Goal: Task Accomplishment & Management: Use online tool/utility

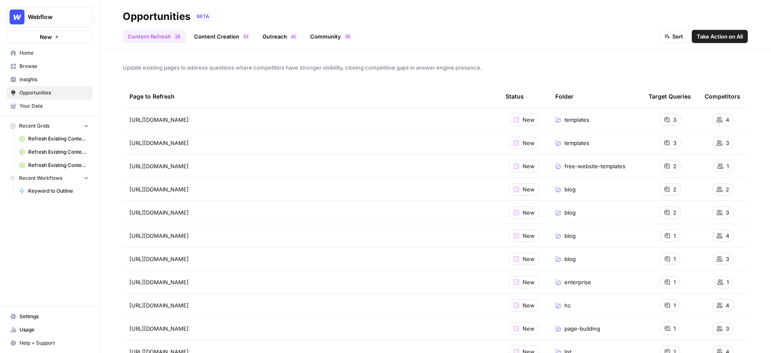
click at [40, 92] on span "Opportunities" at bounding box center [53, 92] width 69 height 7
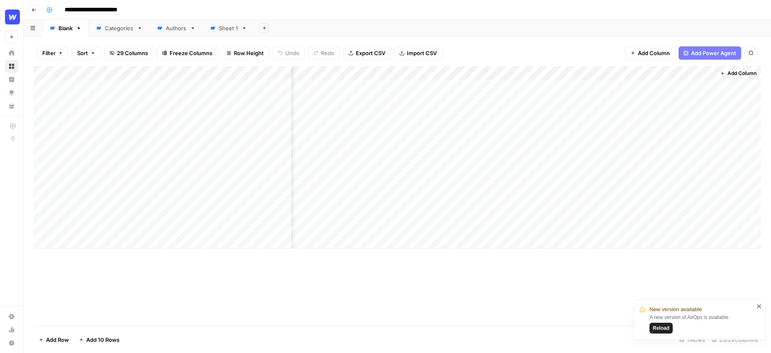
scroll to position [0, 1147]
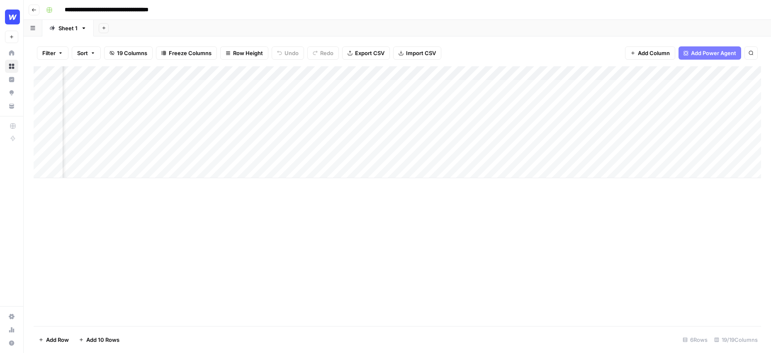
scroll to position [0, 774]
click at [399, 87] on div "Add Column" at bounding box center [397, 122] width 727 height 112
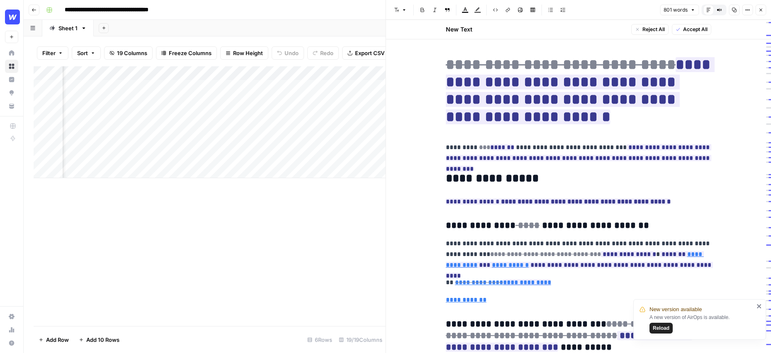
click at [285, 258] on div "Add Column" at bounding box center [210, 196] width 352 height 260
click at [758, 8] on icon "button" at bounding box center [760, 9] width 5 height 5
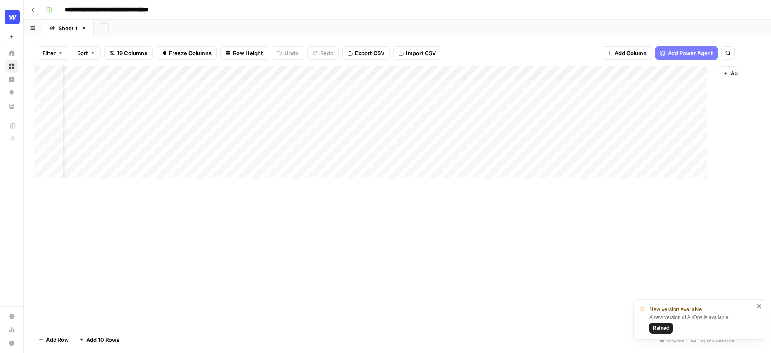
scroll to position [0, 764]
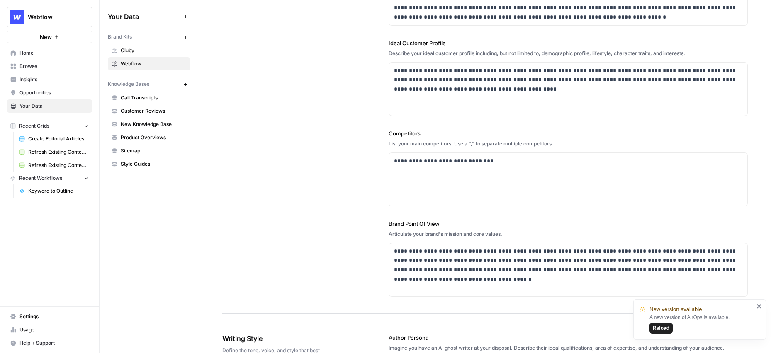
scroll to position [127, 0]
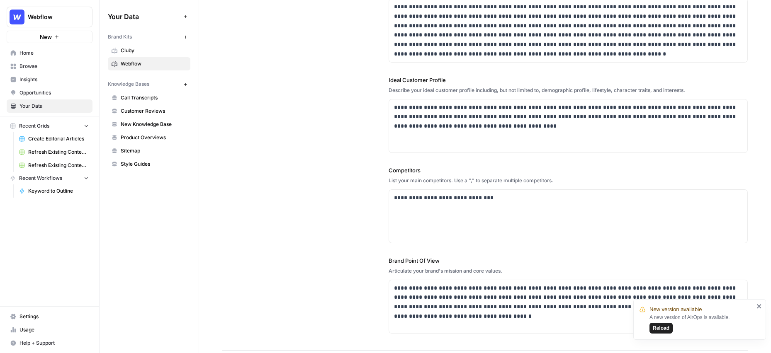
click at [153, 123] on span "New Knowledge Base" at bounding box center [154, 124] width 66 height 7
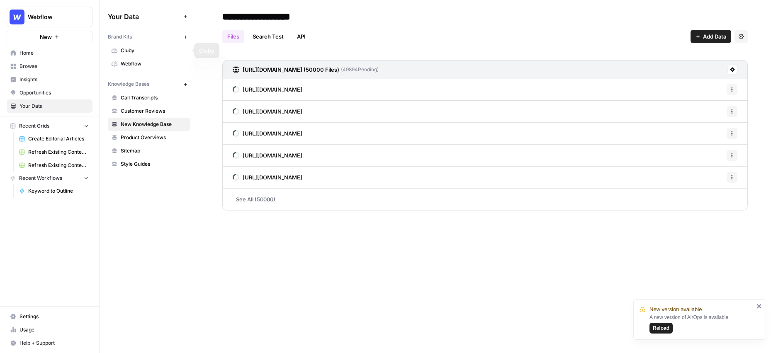
click at [135, 62] on span "Webflow" at bounding box center [154, 63] width 66 height 7
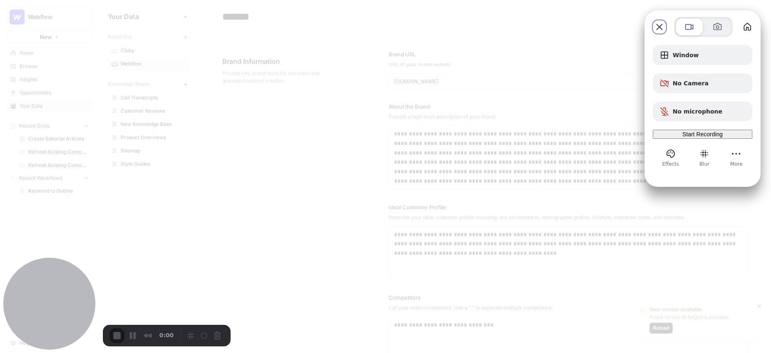
click at [698, 138] on span "Start Recording" at bounding box center [702, 134] width 40 height 7
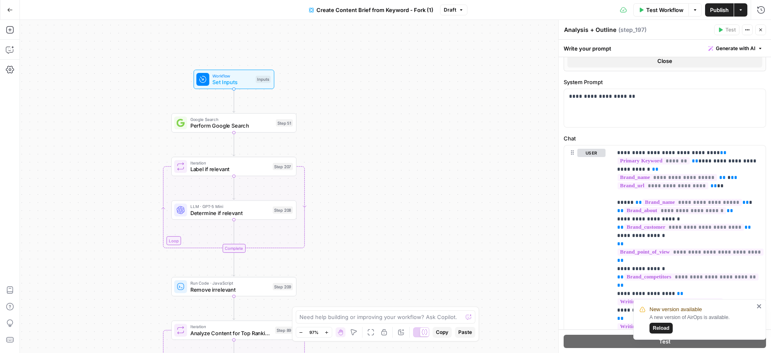
scroll to position [385, 0]
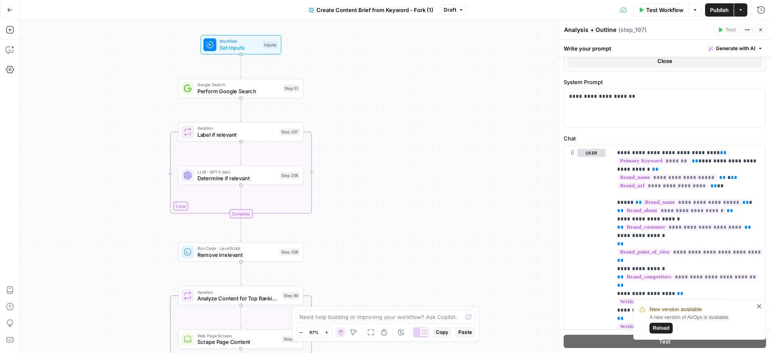
click at [259, 49] on span "Set Inputs" at bounding box center [239, 48] width 40 height 8
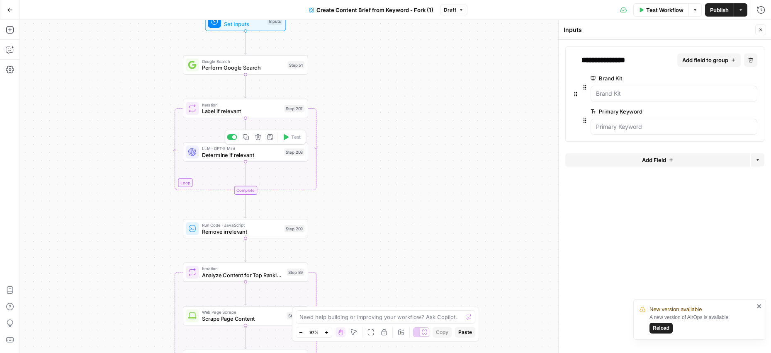
click at [239, 156] on span "Determine if relevant" at bounding box center [241, 155] width 79 height 8
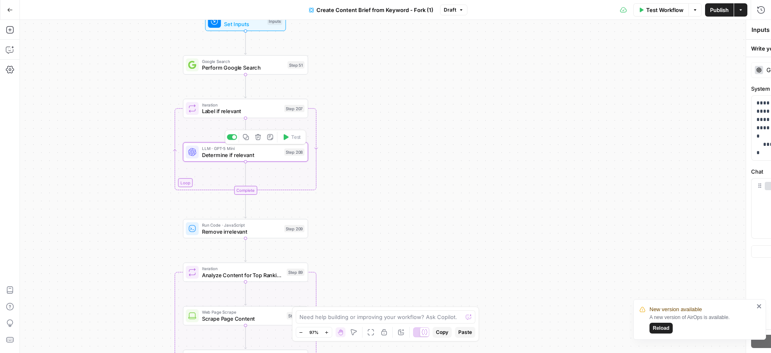
type textarea "Determine if relevant"
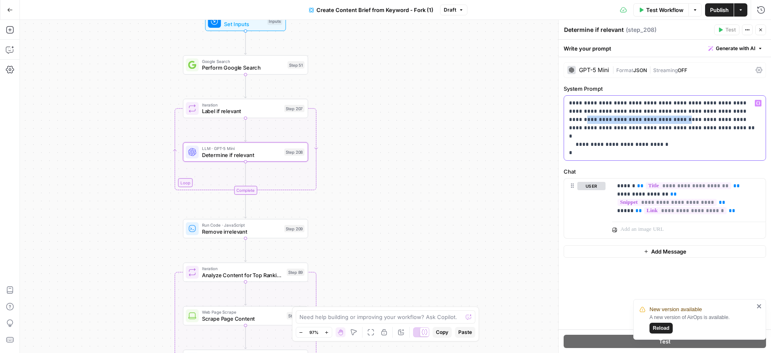
drag, startPoint x: 695, startPoint y: 110, endPoint x: 605, endPoint y: 121, distance: 91.0
click at [605, 121] on p "**********" at bounding box center [665, 128] width 192 height 58
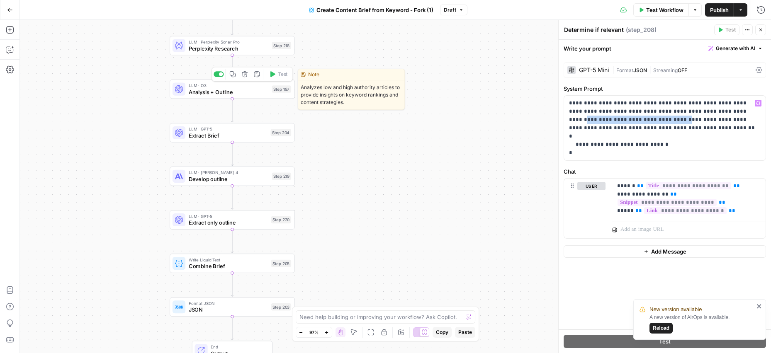
click at [220, 94] on span "Analysis + Outline" at bounding box center [229, 92] width 80 height 8
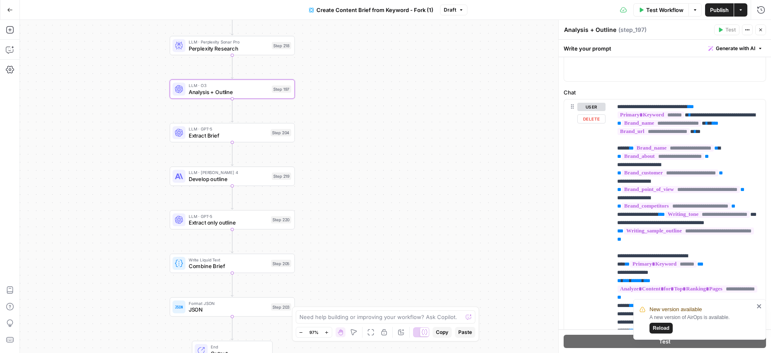
scroll to position [88, 0]
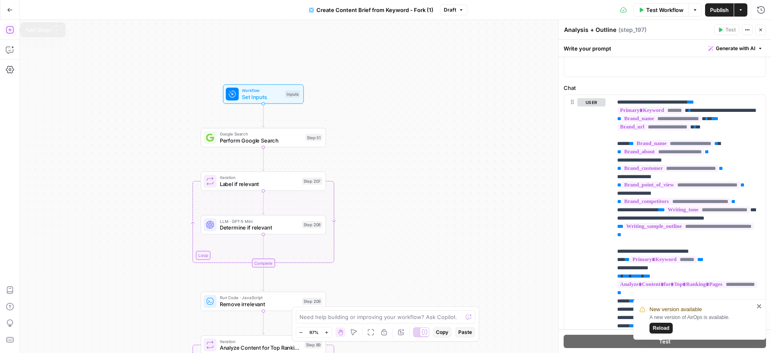
click at [13, 32] on icon "button" at bounding box center [9, 29] width 7 height 7
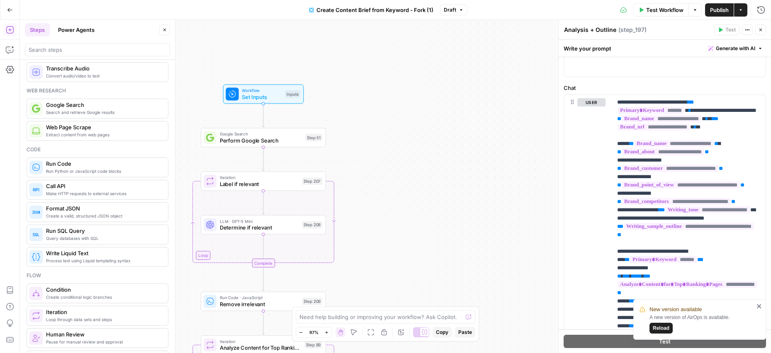
scroll to position [0, 0]
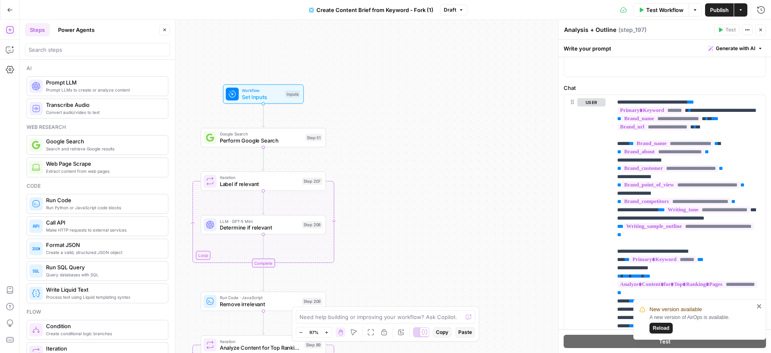
click at [81, 27] on button "Power Agents" at bounding box center [76, 29] width 46 height 13
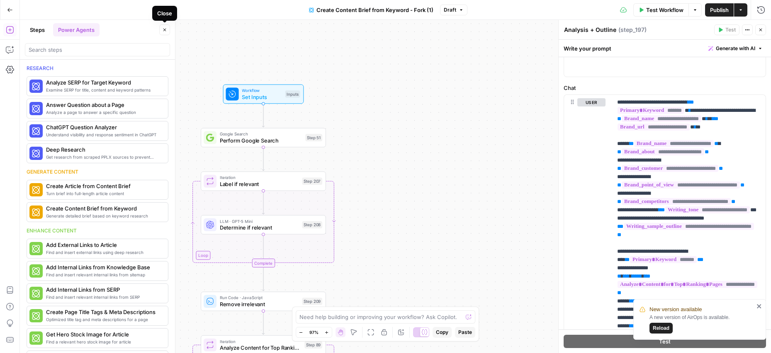
click at [163, 32] on icon "button" at bounding box center [164, 29] width 5 height 5
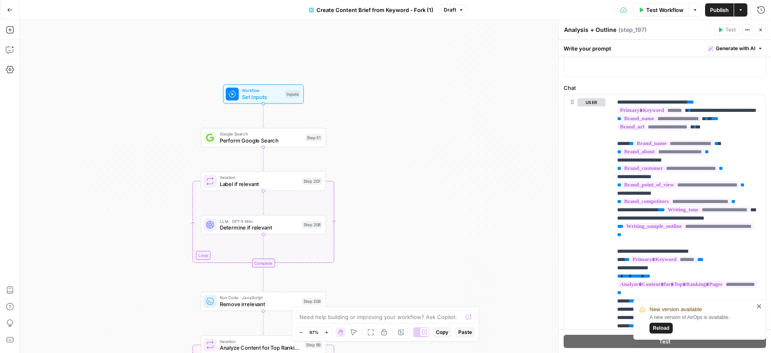
scroll to position [88, 0]
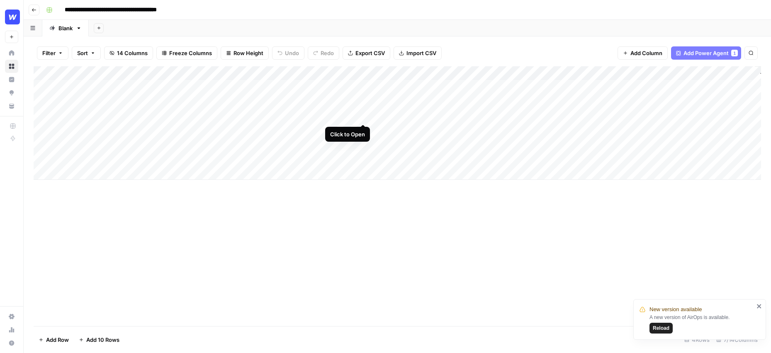
click at [362, 106] on div "Add Column" at bounding box center [397, 123] width 727 height 114
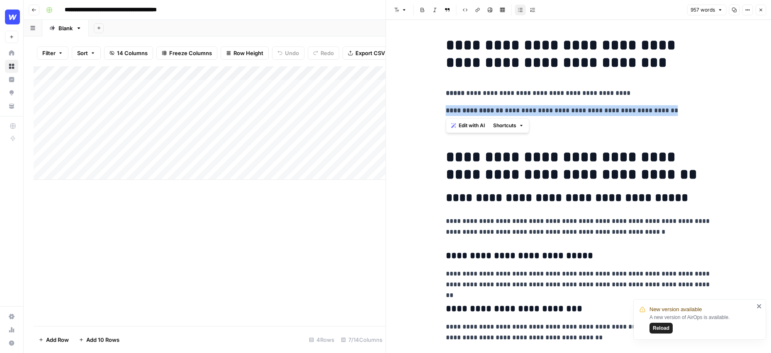
drag, startPoint x: 675, startPoint y: 110, endPoint x: 437, endPoint y: 109, distance: 238.4
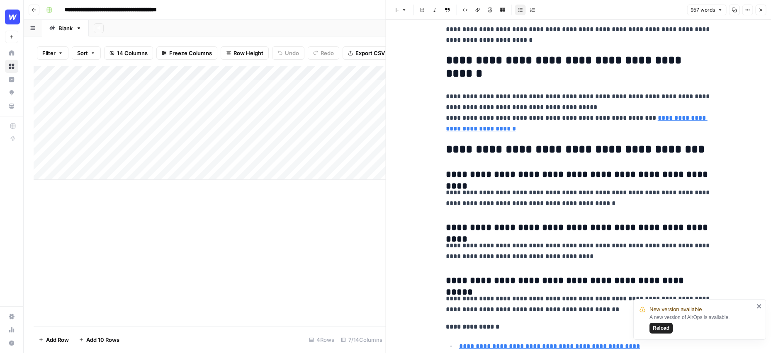
scroll to position [2433, 0]
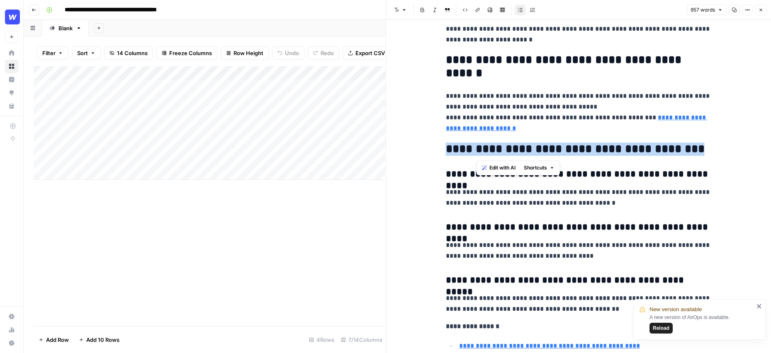
drag, startPoint x: 703, startPoint y: 149, endPoint x: 441, endPoint y: 148, distance: 261.7
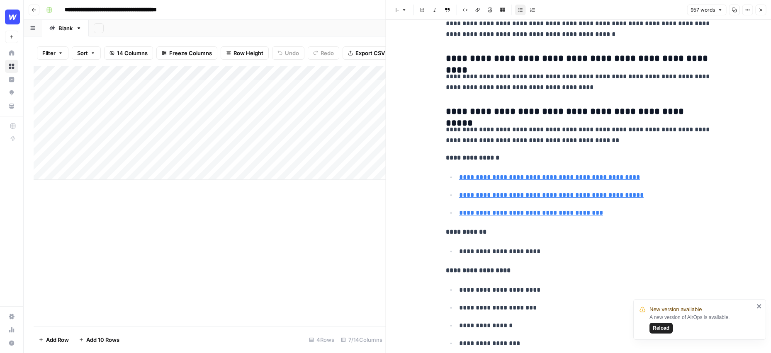
scroll to position [2603, 0]
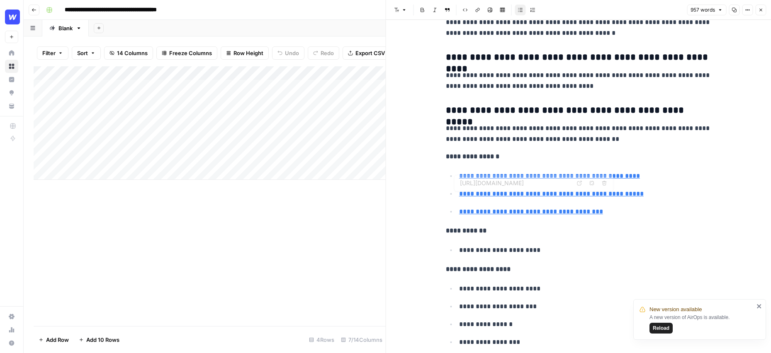
type input "https://www.reddit.com/r/nocode/comments/1j8oemu/the_ultimate_list_to_coding_no…"
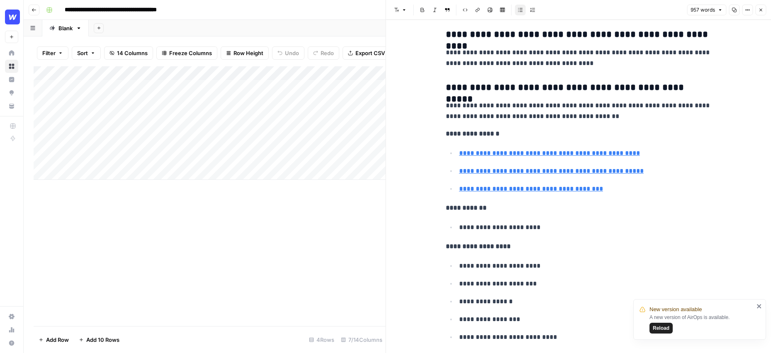
scroll to position [2663, 0]
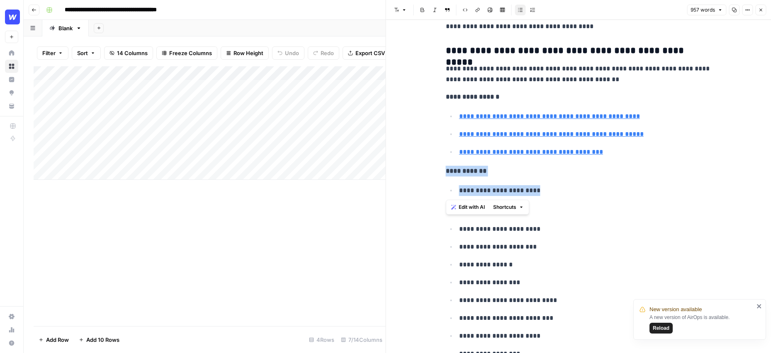
drag, startPoint x: 539, startPoint y: 194, endPoint x: 433, endPoint y: 174, distance: 108.4
drag, startPoint x: 548, startPoint y: 191, endPoint x: 448, endPoint y: 190, distance: 99.9
click at [448, 190] on ul "**********" at bounding box center [578, 190] width 265 height 11
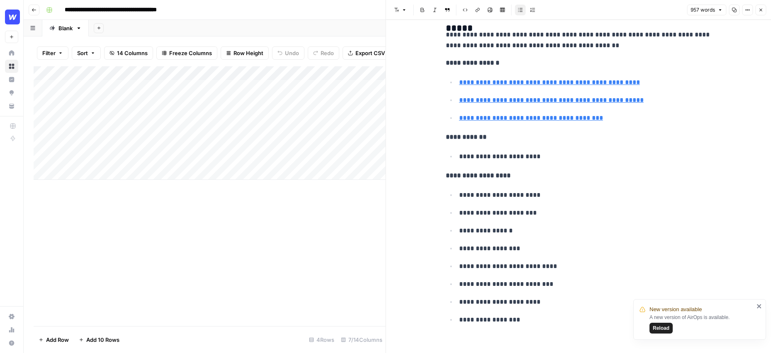
scroll to position [2704, 0]
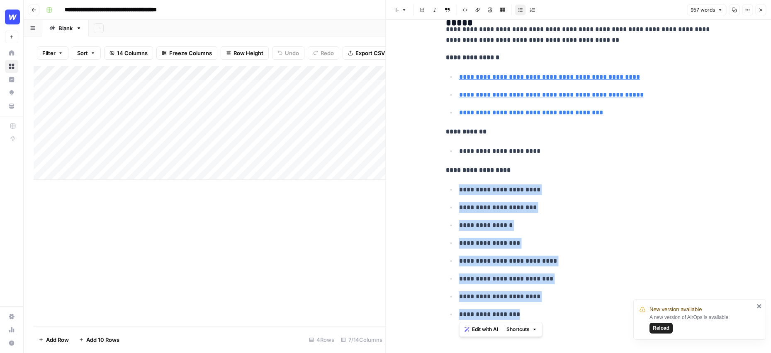
drag, startPoint x: 516, startPoint y: 313, endPoint x: 453, endPoint y: 189, distance: 138.7
click at [453, 189] on ul "**********" at bounding box center [578, 252] width 265 height 136
type input "https://www.blaze.tech/post/best-no-code-website-builder"
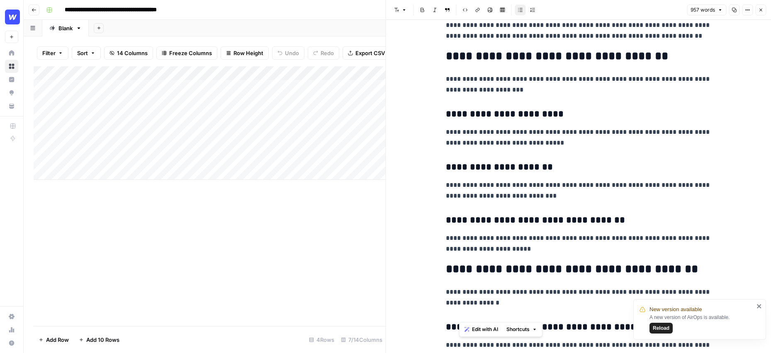
scroll to position [1710, 0]
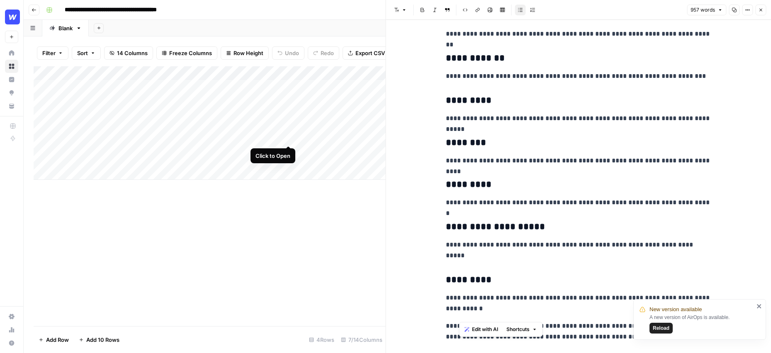
click at [287, 129] on div "Add Column" at bounding box center [210, 123] width 352 height 114
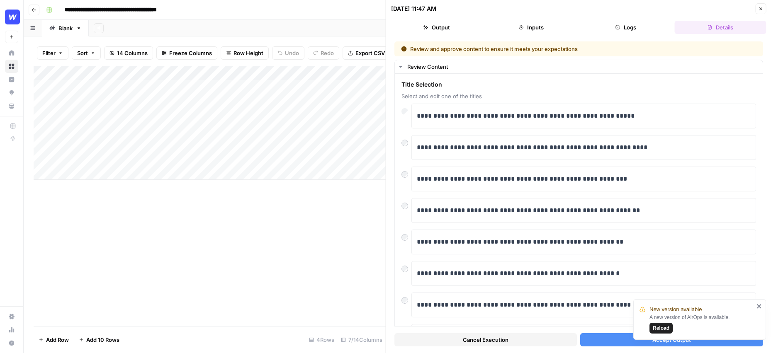
click at [345, 114] on div "Add Column" at bounding box center [210, 123] width 352 height 114
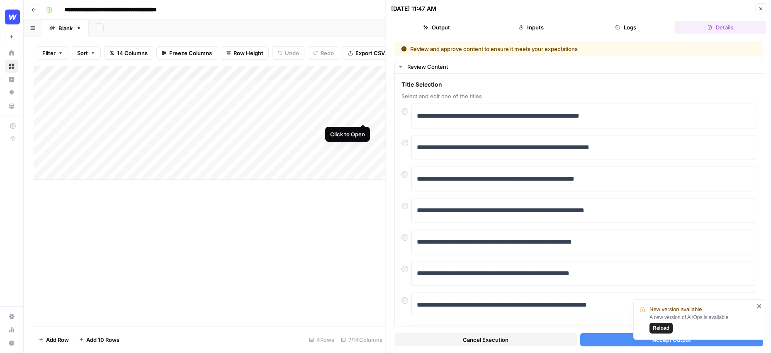
click at [362, 109] on div "Add Column" at bounding box center [210, 123] width 352 height 114
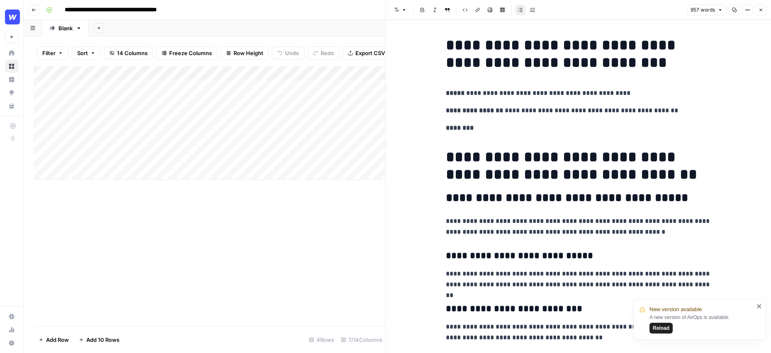
click at [762, 10] on icon "button" at bounding box center [760, 9] width 5 height 5
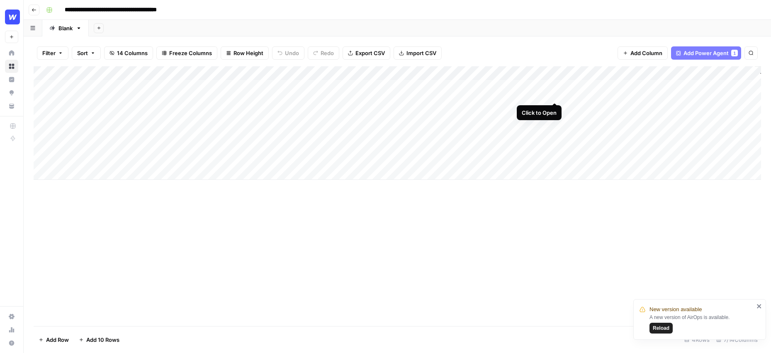
click at [554, 87] on div "Add Column" at bounding box center [397, 123] width 727 height 114
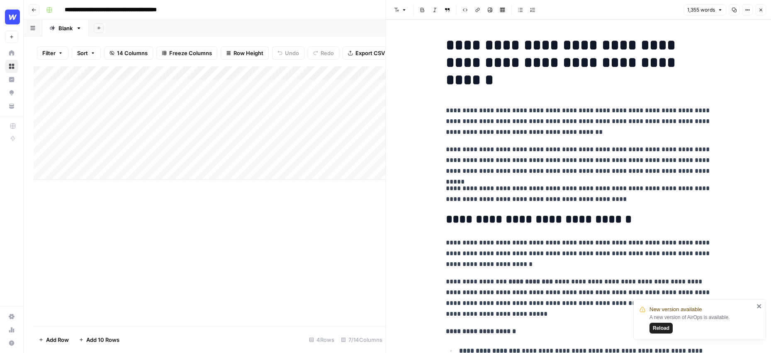
scroll to position [15, 0]
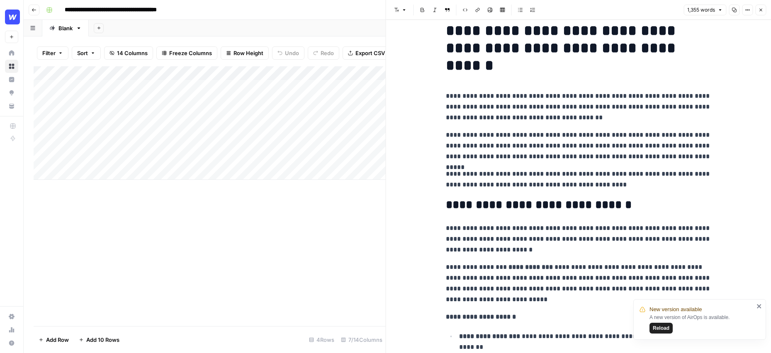
click at [620, 181] on p "**********" at bounding box center [578, 180] width 265 height 22
click at [758, 14] on button "Close" at bounding box center [760, 10] width 11 height 11
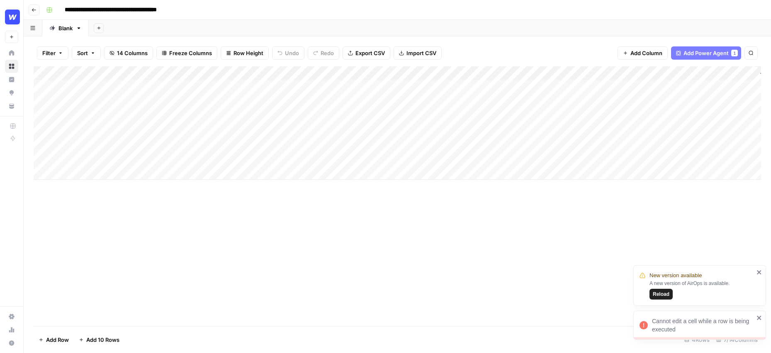
click at [759, 317] on icon "close" at bounding box center [759, 318] width 4 height 4
click at [760, 275] on icon "close" at bounding box center [759, 272] width 4 height 4
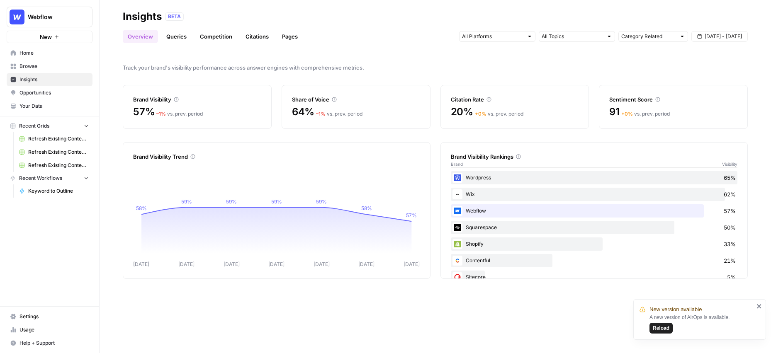
click at [760, 307] on icon "close" at bounding box center [759, 306] width 6 height 7
click at [529, 38] on div at bounding box center [530, 37] width 6 height 6
click at [719, 34] on span "Sep 10 - Sep 16" at bounding box center [723, 36] width 37 height 7
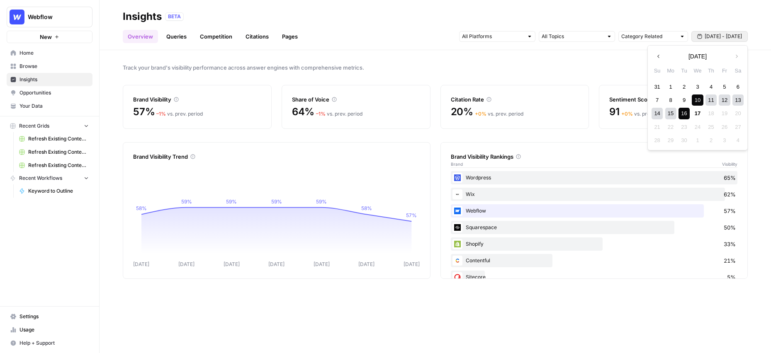
click at [425, 76] on div "Track your brand's visibility performance across answer engines with comprehens…" at bounding box center [435, 201] width 671 height 303
click at [181, 41] on link "Queries" at bounding box center [176, 36] width 30 height 13
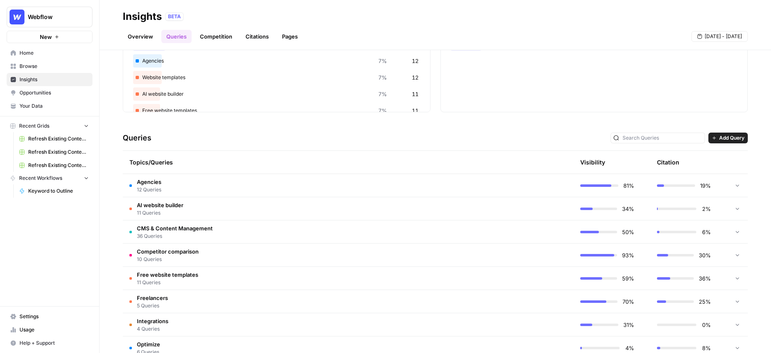
scroll to position [94, 0]
click at [194, 228] on span "CMS & Content Management" at bounding box center [175, 227] width 76 height 8
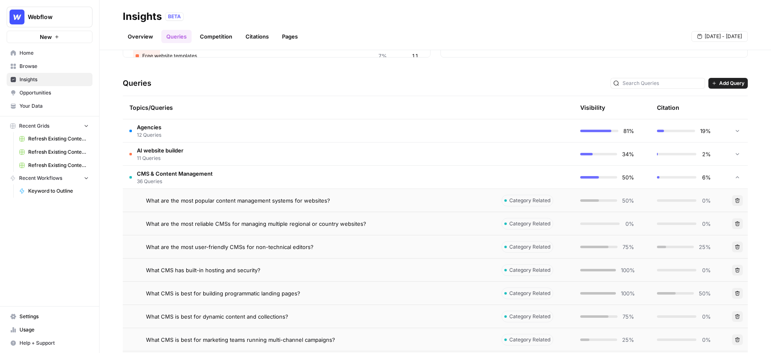
scroll to position [170, 0]
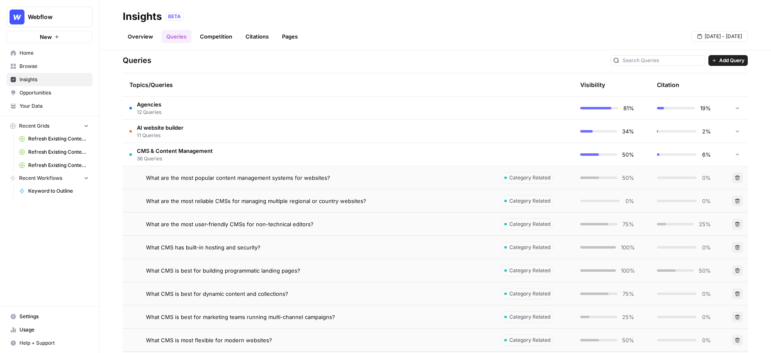
click at [236, 179] on span "What are the most popular content management systems for websites?" at bounding box center [238, 178] width 184 height 8
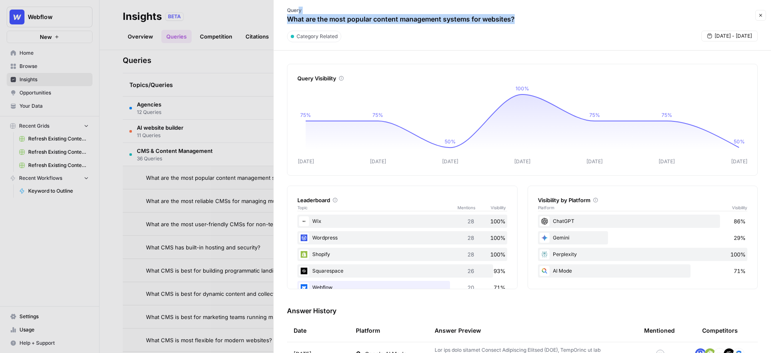
drag, startPoint x: 519, startPoint y: 19, endPoint x: 298, endPoint y: 11, distance: 221.2
click at [298, 11] on div "Query What are the most popular content management systems for websites?" at bounding box center [401, 15] width 244 height 24
click at [277, 160] on div "Query Visibility Sep 11 Sep 12 Sep 13 Sep 14 Sep 15 Sep 16 Sep 17 75% 75% 50% 1…" at bounding box center [522, 202] width 497 height 303
drag, startPoint x: 518, startPoint y: 16, endPoint x: 305, endPoint y: 8, distance: 212.4
click at [305, 8] on div "Query What are the most popular content management systems for websites?" at bounding box center [401, 15] width 244 height 24
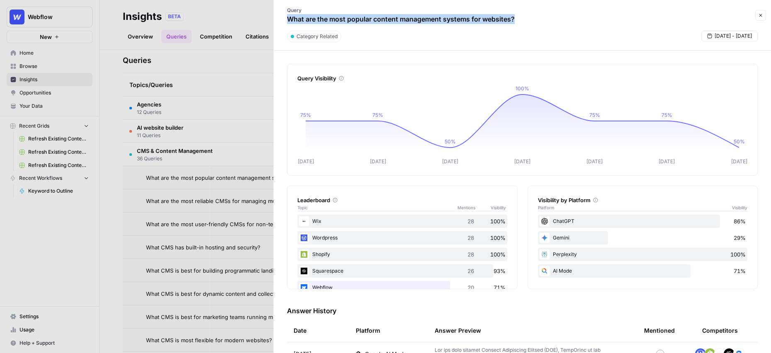
click at [521, 239] on div "Leaderboard Topic Mentions Visibility Wix 28 100% Wordpress 28 100% Shopify 28 …" at bounding box center [522, 238] width 471 height 104
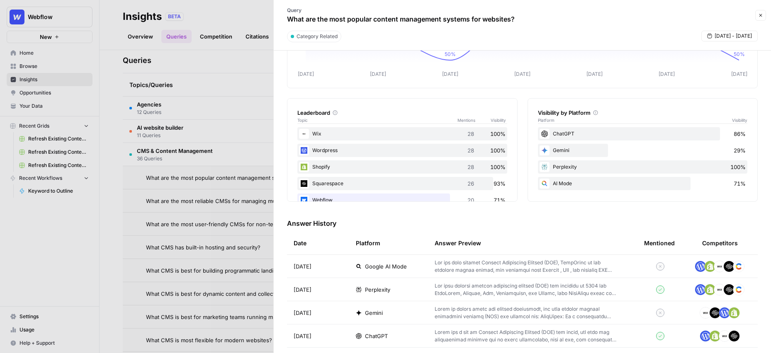
scroll to position [88, 0]
drag, startPoint x: 339, startPoint y: 226, endPoint x: 280, endPoint y: 220, distance: 59.6
click at [280, 220] on div "Query Visibility Sep 11 Sep 12 Sep 13 Sep 14 Sep 15 Sep 16 Sep 17 75% 75% 50% 1…" at bounding box center [522, 202] width 497 height 303
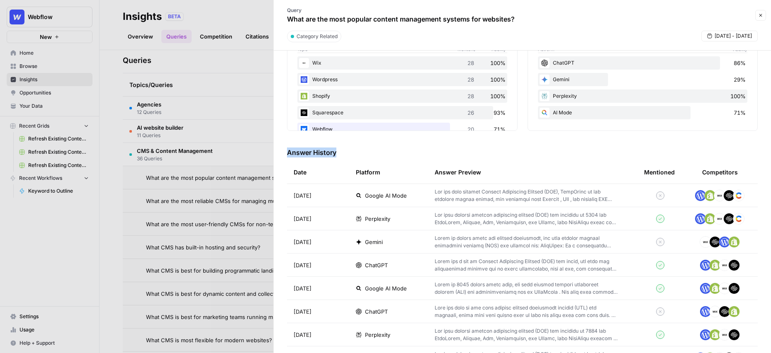
scroll to position [161, 0]
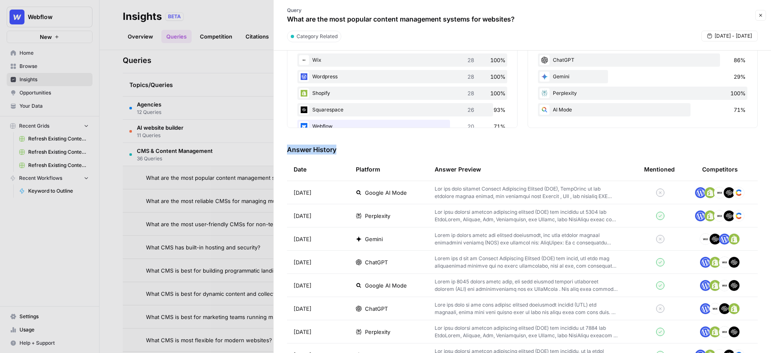
click at [279, 225] on div "Query Visibility Sep 11 Sep 12 Sep 13 Sep 14 Sep 15 Sep 16 Sep 17 75% 75% 50% 1…" at bounding box center [522, 202] width 497 height 303
drag, startPoint x: 409, startPoint y: 194, endPoint x: 360, endPoint y: 191, distance: 49.5
click at [360, 191] on div "Google AI Mode" at bounding box center [389, 193] width 66 height 8
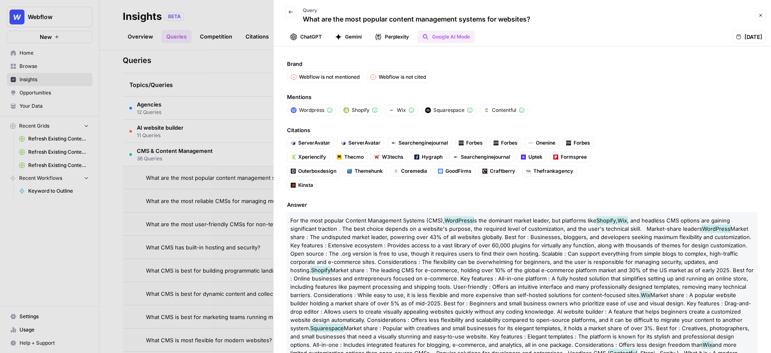
click at [293, 12] on span "Back" at bounding box center [293, 12] width 0 height 0
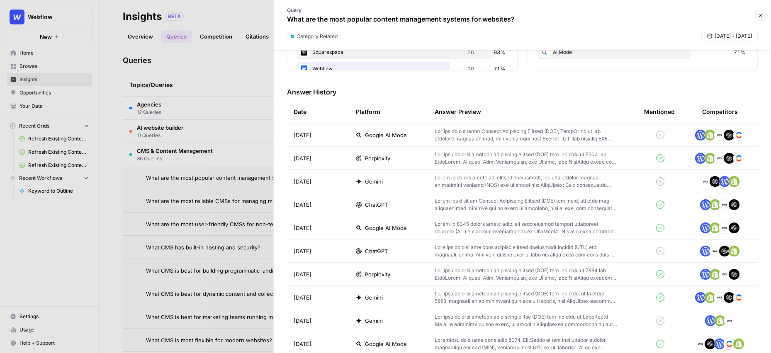
scroll to position [231, 0]
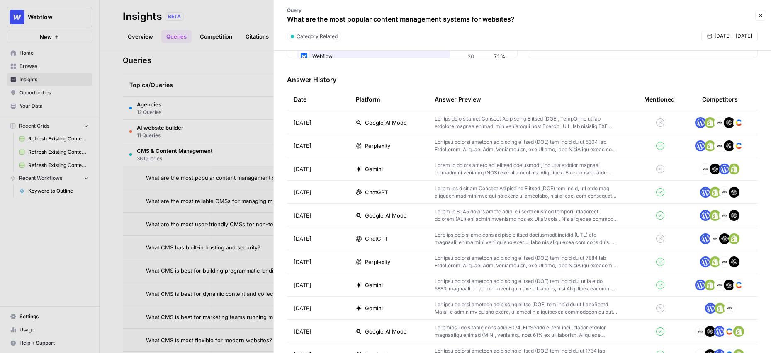
click at [526, 238] on p at bounding box center [526, 238] width 183 height 15
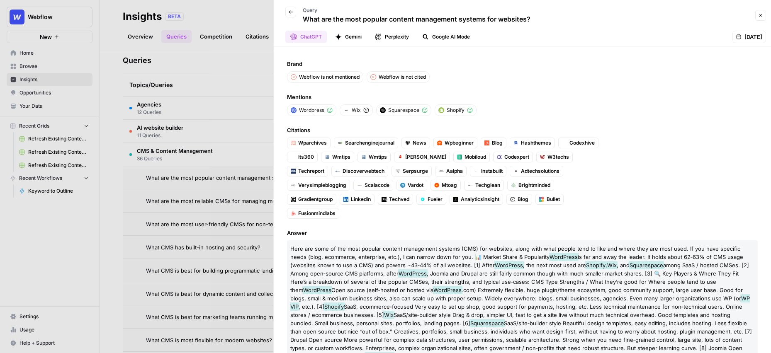
drag, startPoint x: 535, startPoint y: 19, endPoint x: 332, endPoint y: 17, distance: 202.8
click at [332, 17] on div "Back Query What are the most popular content management systems for websites?" at bounding box center [516, 15] width 474 height 24
click at [759, 18] on button "Close" at bounding box center [760, 15] width 11 height 11
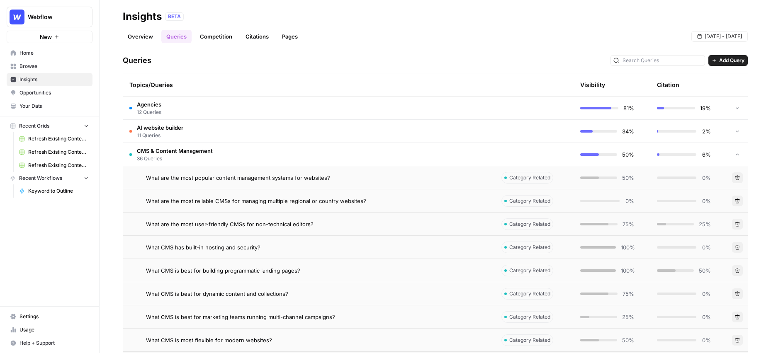
scroll to position [170, 0]
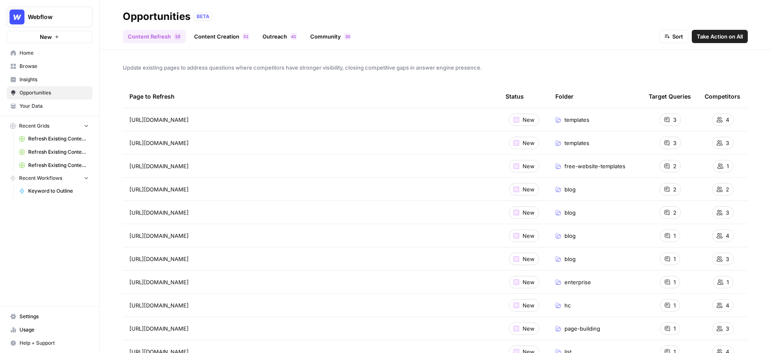
click at [276, 39] on link "Outreach 1 4" at bounding box center [280, 36] width 44 height 13
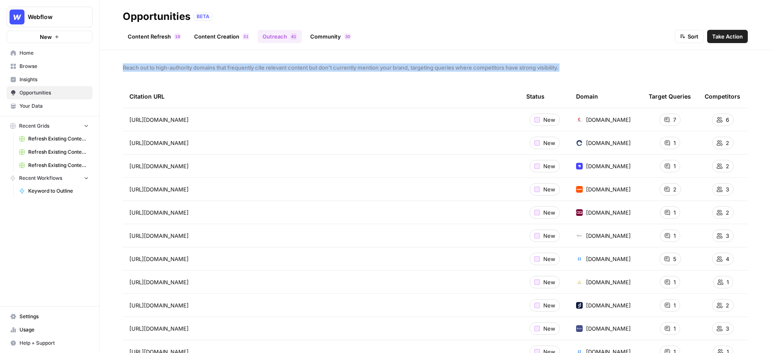
drag, startPoint x: 121, startPoint y: 68, endPoint x: 283, endPoint y: 90, distance: 164.0
click at [283, 90] on div "Reach out to high-authority domains that frequently cite relevant content but d…" at bounding box center [435, 201] width 671 height 303
click at [326, 32] on link "Community 0 3" at bounding box center [330, 36] width 51 height 13
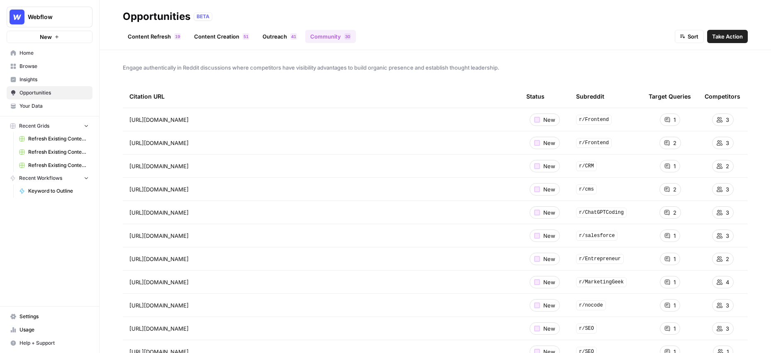
click at [226, 30] on link "Content Creation 1 5" at bounding box center [221, 36] width 65 height 13
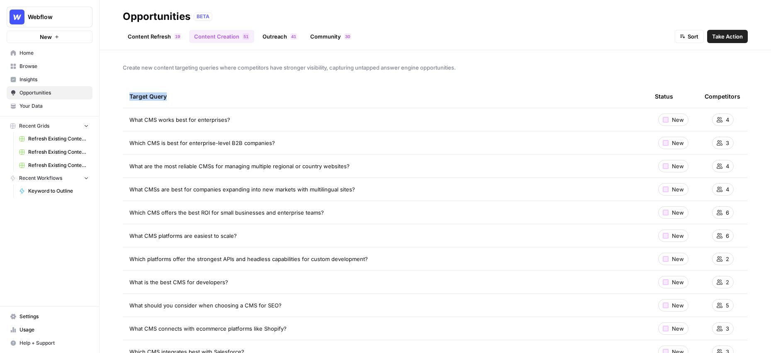
drag, startPoint x: 167, startPoint y: 97, endPoint x: 125, endPoint y: 95, distance: 42.0
click at [125, 95] on th "Target Query" at bounding box center [385, 96] width 525 height 23
drag, startPoint x: 232, startPoint y: 121, endPoint x: 119, endPoint y: 117, distance: 112.5
click at [119, 117] on div "Create new content targeting queries where competitors have stronger visibility…" at bounding box center [435, 201] width 671 height 303
click at [526, 63] on div "Create new content targeting queries where competitors have stronger visibility…" at bounding box center [435, 201] width 671 height 303
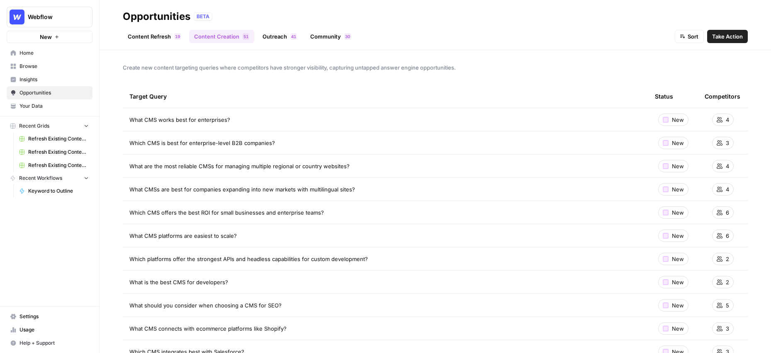
click at [690, 36] on span "Sort" at bounding box center [693, 36] width 11 height 8
click at [634, 47] on header "Opportunities BETA Content Refresh 9 1 Content Creation 1 5 Outreach 1 4 Commun…" at bounding box center [435, 25] width 671 height 50
drag, startPoint x: 241, startPoint y: 119, endPoint x: 120, endPoint y: 117, distance: 121.1
click at [120, 117] on div "Create new content targeting queries where competitors have stronger visibility…" at bounding box center [435, 201] width 671 height 303
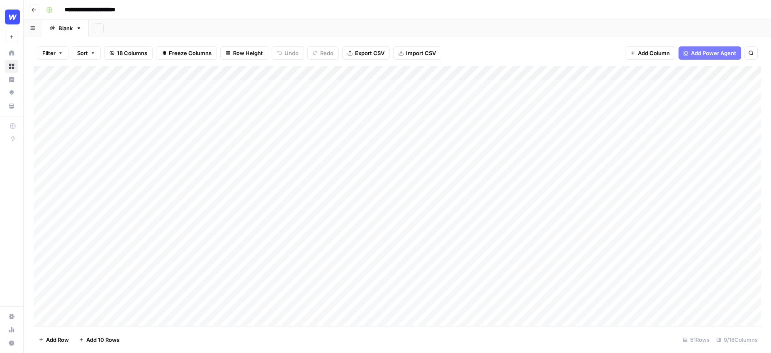
click at [498, 85] on div "Add Column" at bounding box center [397, 196] width 727 height 260
click at [53, 86] on div "Add Column" at bounding box center [397, 196] width 727 height 260
click at [543, 100] on div "Add Column" at bounding box center [397, 196] width 727 height 260
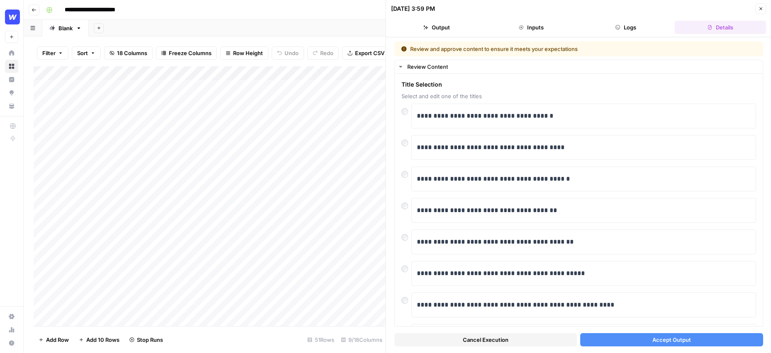
click at [759, 8] on icon "button" at bounding box center [760, 8] width 5 height 5
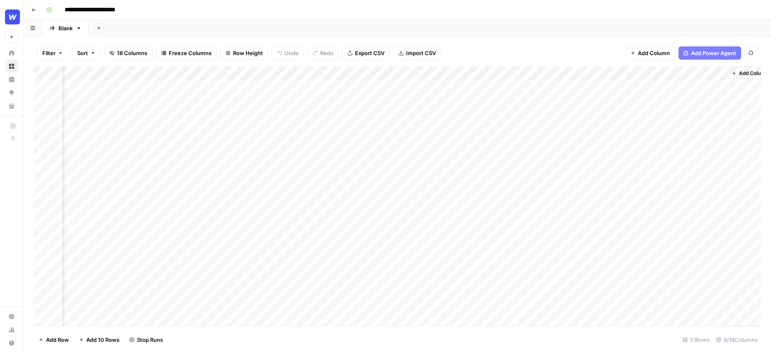
scroll to position [0, 244]
click at [478, 101] on div "Add Column" at bounding box center [397, 196] width 727 height 260
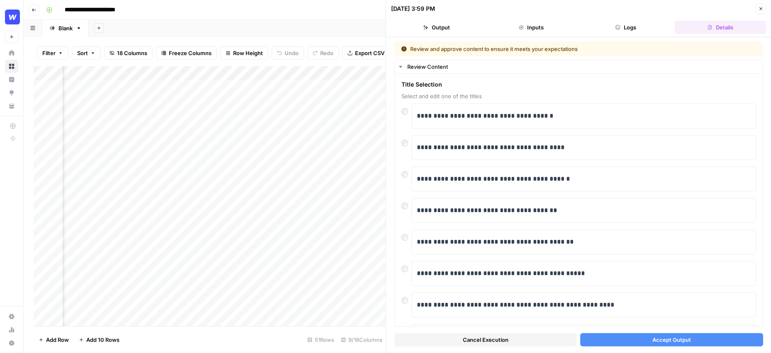
click at [765, 11] on button "Close" at bounding box center [760, 8] width 11 height 11
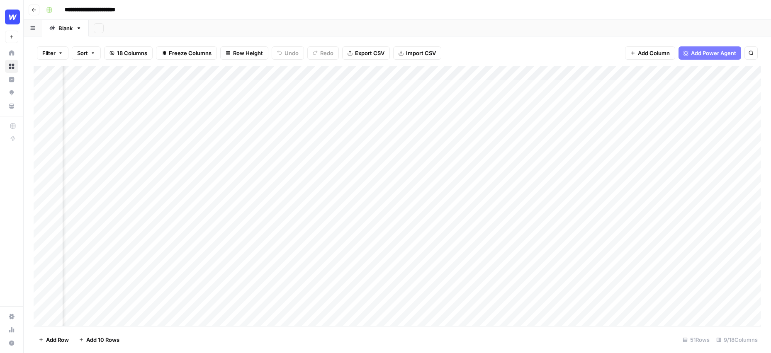
scroll to position [0, 244]
click at [300, 85] on div "Add Column" at bounding box center [397, 196] width 727 height 260
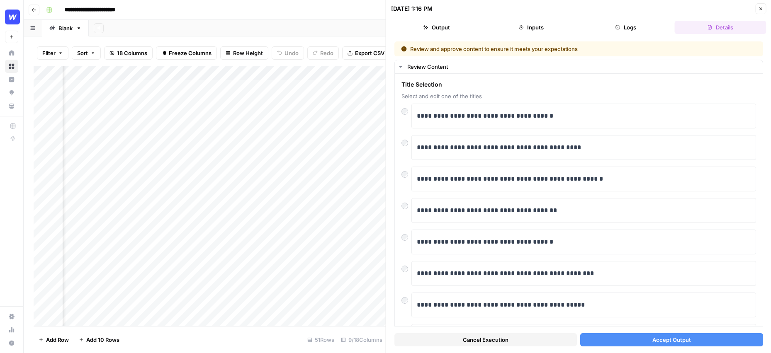
click at [617, 338] on button "Accept Output" at bounding box center [671, 339] width 182 height 13
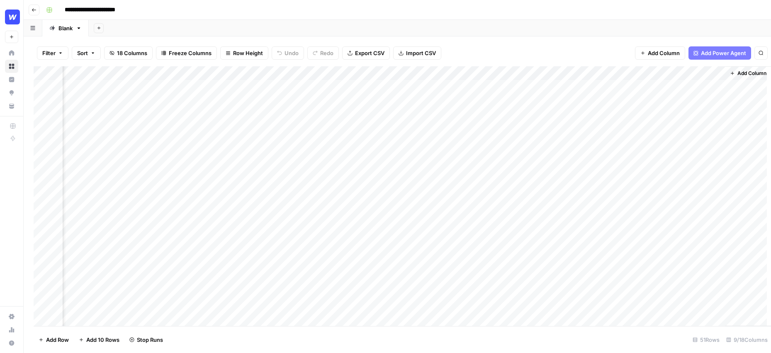
scroll to position [0, 234]
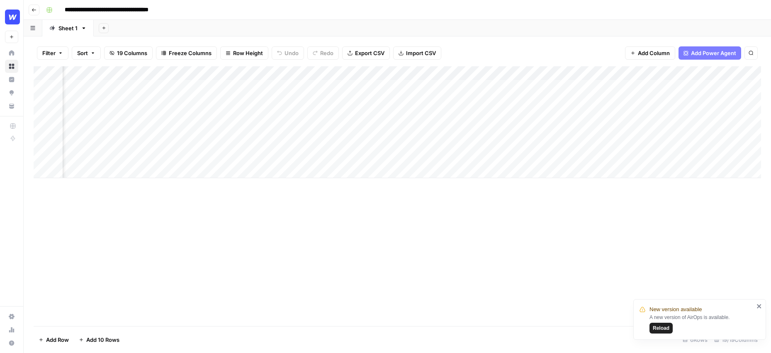
scroll to position [0, 764]
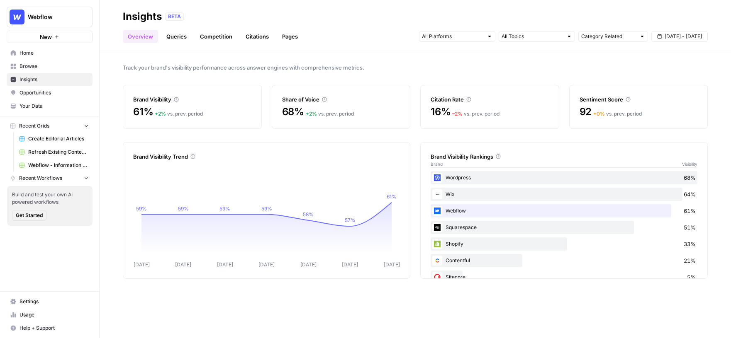
click at [37, 94] on span "Opportunities" at bounding box center [53, 92] width 69 height 7
click at [38, 92] on span "Opportunities" at bounding box center [53, 92] width 69 height 7
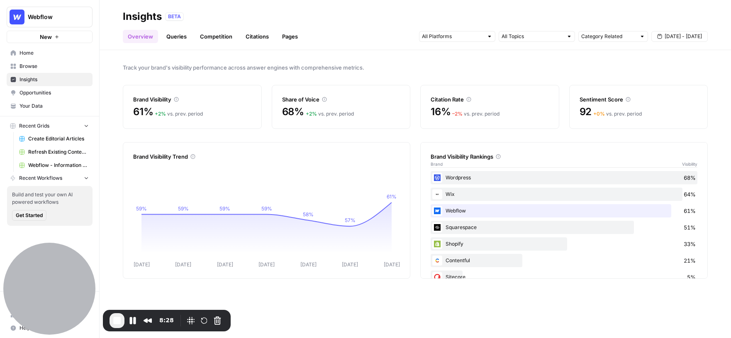
drag, startPoint x: 495, startPoint y: 158, endPoint x: 425, endPoint y: 159, distance: 69.3
click at [425, 159] on div "Brand Visibility Rankings Brand Visibility Wordpress 68% Wix 64% Webflow 61% Sq…" at bounding box center [563, 210] width 287 height 137
click at [488, 38] on div at bounding box center [489, 37] width 6 height 6
click at [678, 39] on span "Sep 11 - Sep 17" at bounding box center [682, 36] width 37 height 7
click at [439, 71] on span "Track your brand's visibility performance across answer engines with comprehens…" at bounding box center [415, 67] width 585 height 8
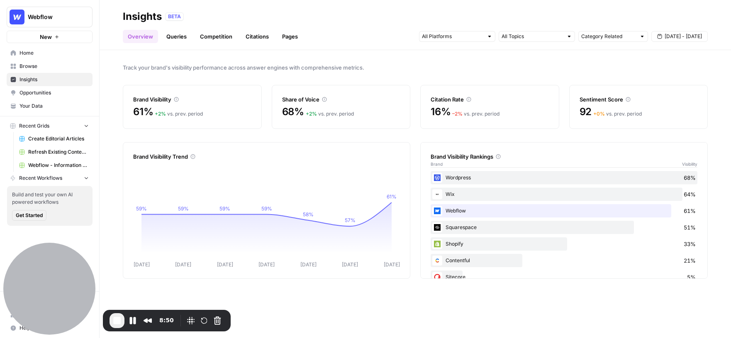
click at [175, 37] on link "Queries" at bounding box center [176, 36] width 30 height 13
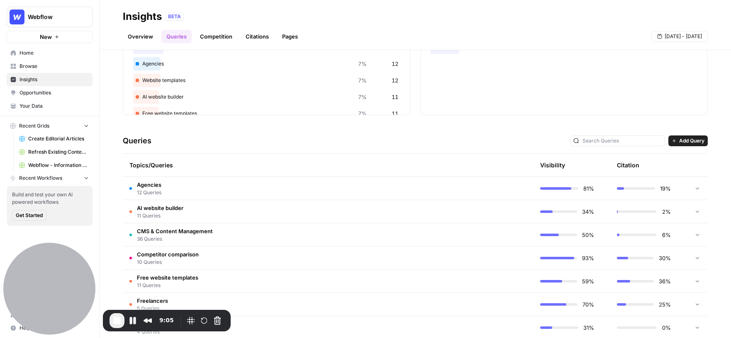
scroll to position [90, 0]
click at [168, 228] on span "CMS & Content Management" at bounding box center [175, 231] width 76 height 8
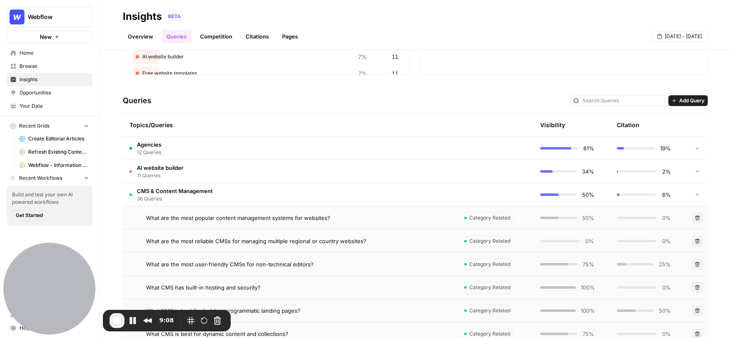
scroll to position [150, 0]
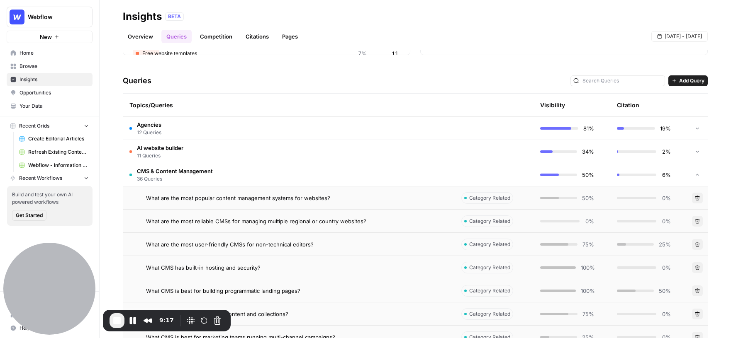
click at [164, 199] on span "What are the most popular content management systems for websites?" at bounding box center [238, 198] width 184 height 8
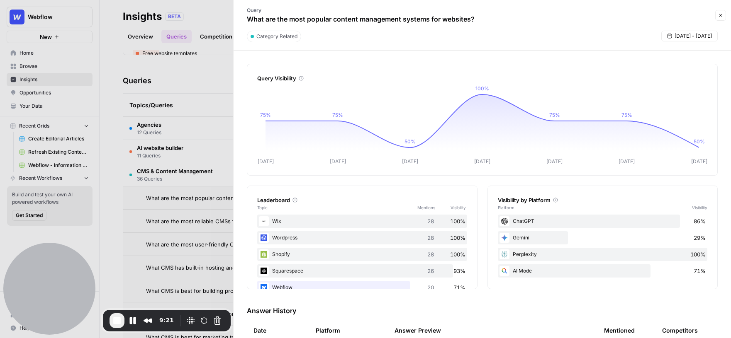
drag, startPoint x: 479, startPoint y: 19, endPoint x: 251, endPoint y: 15, distance: 227.7
click at [251, 15] on div "Query What are the most popular content management systems for websites?" at bounding box center [360, 15] width 244 height 24
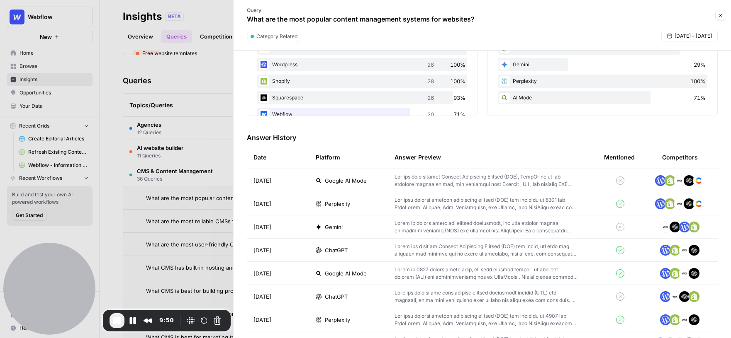
scroll to position [185, 0]
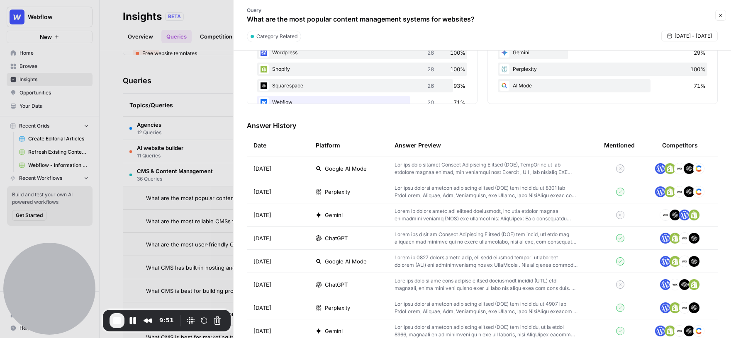
drag, startPoint x: 297, startPoint y: 127, endPoint x: 243, endPoint y: 128, distance: 54.3
click at [243, 128] on div "Query Visibility Sep 11 Sep 12 Sep 13 Sep 14 Sep 15 Sep 16 Sep 17 75% 75% 50% 1…" at bounding box center [481, 195] width 497 height 288
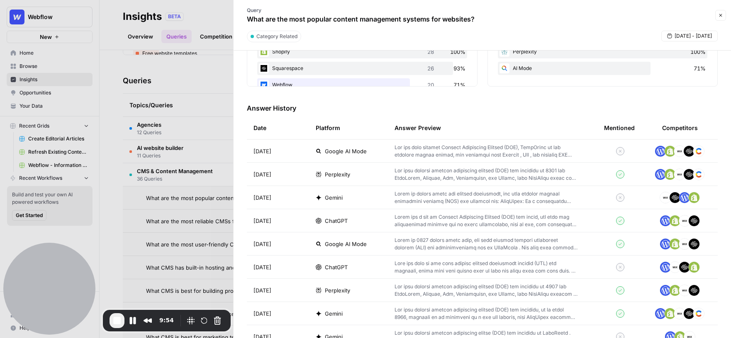
scroll to position [206, 0]
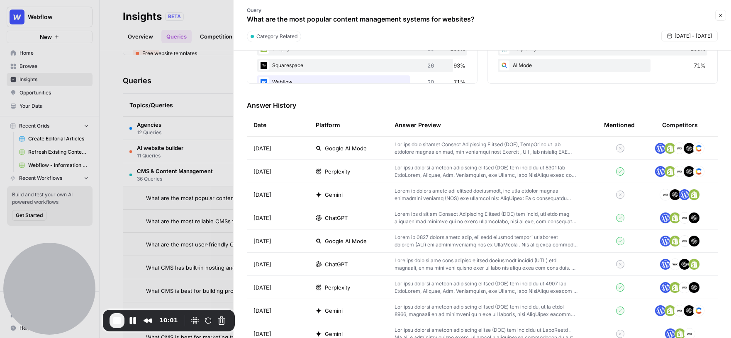
drag, startPoint x: 634, startPoint y: 125, endPoint x: 603, endPoint y: 126, distance: 32.0
click at [603, 126] on th "Mentioned" at bounding box center [620, 125] width 46 height 23
drag, startPoint x: 699, startPoint y: 126, endPoint x: 659, endPoint y: 126, distance: 39.8
click at [659, 126] on th "Competitors" at bounding box center [680, 125] width 75 height 23
click at [540, 262] on p at bounding box center [485, 264] width 183 height 15
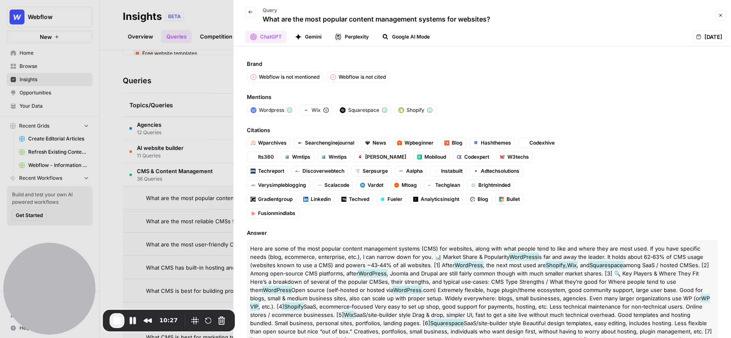
drag, startPoint x: 491, startPoint y: 18, endPoint x: 275, endPoint y: 17, distance: 216.1
click at [275, 17] on div "Back Query What are the most popular content management systems for websites?" at bounding box center [475, 15] width 474 height 24
click at [241, 23] on div "Back Query What are the most popular content management systems for websites?" at bounding box center [364, 15] width 252 height 24
click at [248, 12] on icon "button" at bounding box center [250, 12] width 5 height 5
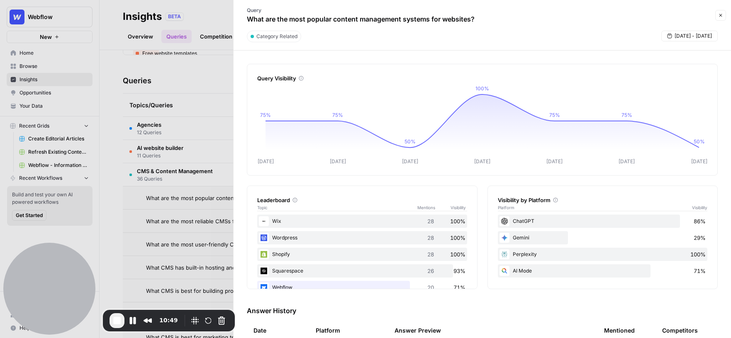
click at [718, 17] on icon "button" at bounding box center [720, 15] width 5 height 5
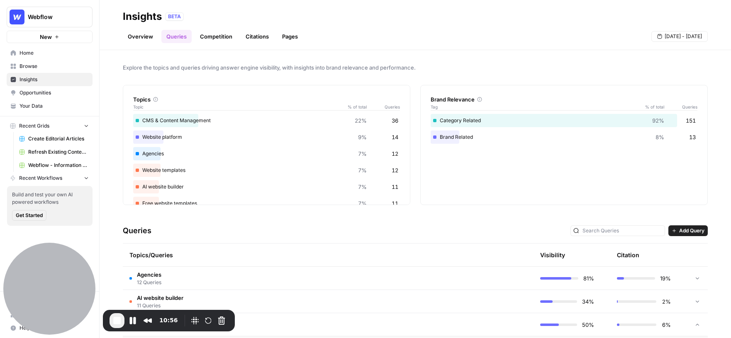
click at [142, 42] on link "Overview" at bounding box center [140, 36] width 35 height 13
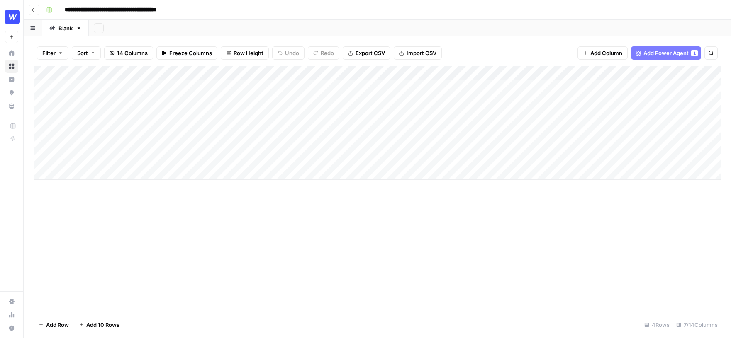
click at [279, 74] on div "Add Column" at bounding box center [377, 123] width 687 height 114
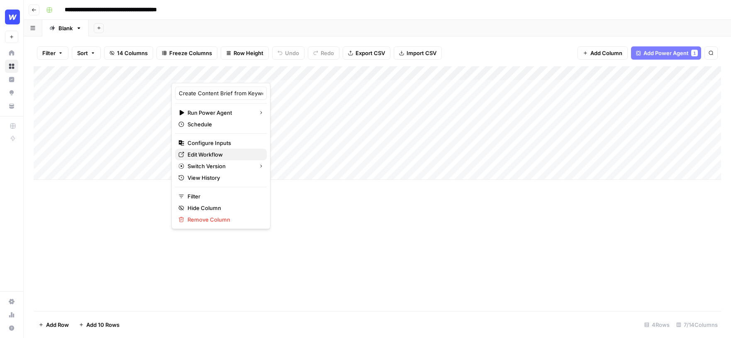
click at [218, 152] on span "Edit Workflow" at bounding box center [223, 155] width 73 height 8
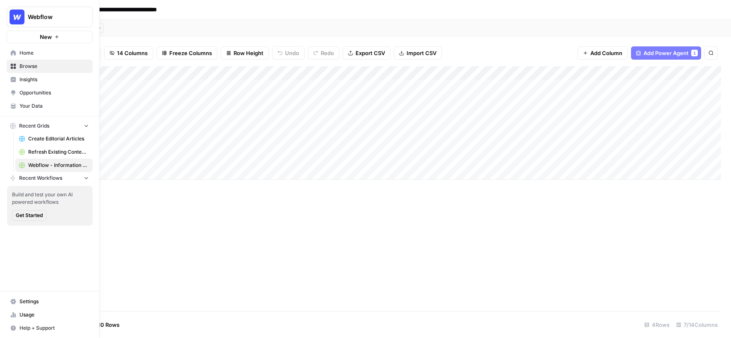
click at [32, 49] on link "Home" at bounding box center [50, 52] width 86 height 13
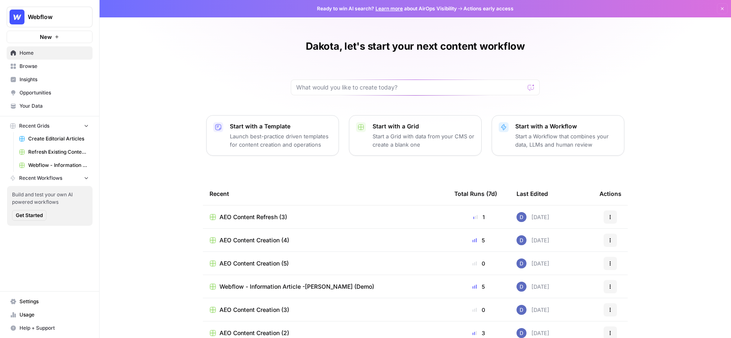
scroll to position [43, 0]
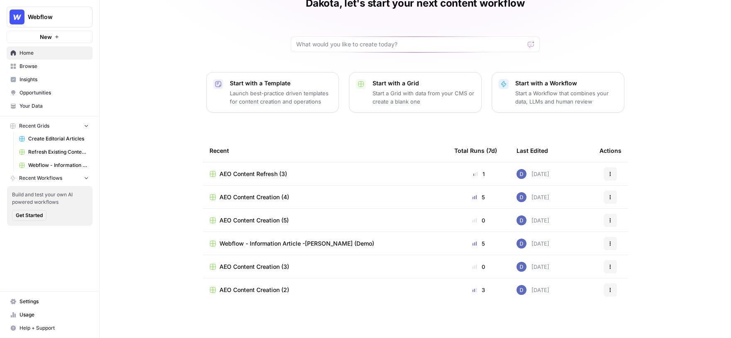
click at [260, 196] on span "AEO Content Creation (4)" at bounding box center [254, 197] width 70 height 8
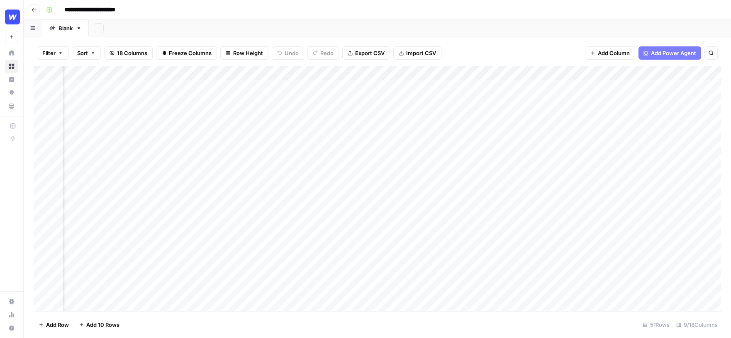
scroll to position [0, 159]
click at [544, 87] on div "Add Column" at bounding box center [377, 188] width 687 height 245
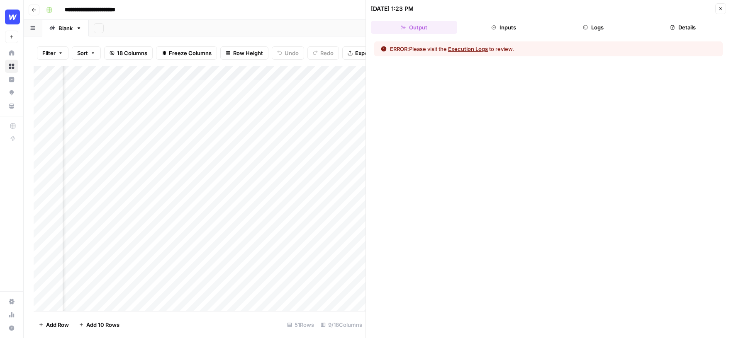
click at [477, 49] on button "Execution Logs" at bounding box center [468, 49] width 40 height 8
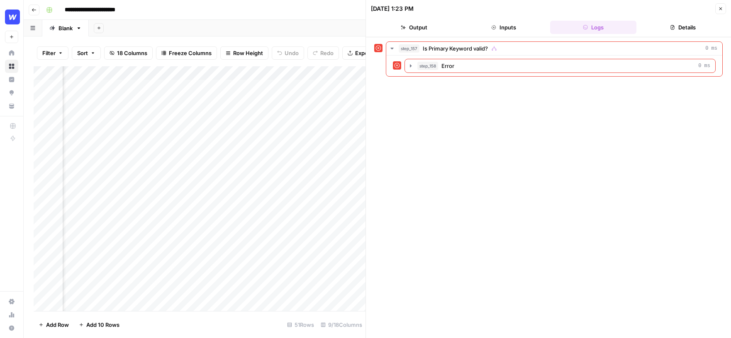
click at [722, 8] on icon "button" at bounding box center [720, 8] width 5 height 5
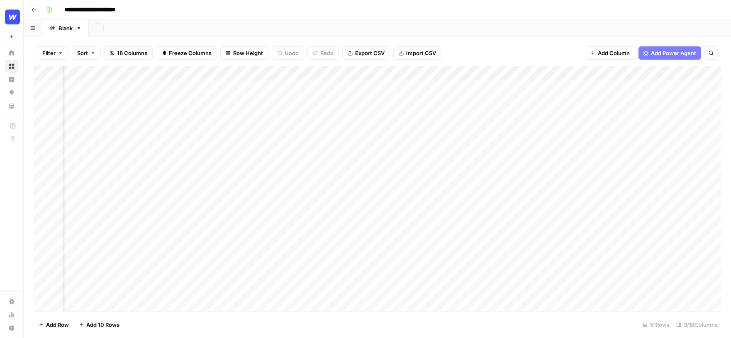
scroll to position [0, 199]
click at [339, 103] on div "Add Column" at bounding box center [377, 188] width 687 height 245
click at [344, 102] on div "Add Column" at bounding box center [377, 188] width 687 height 245
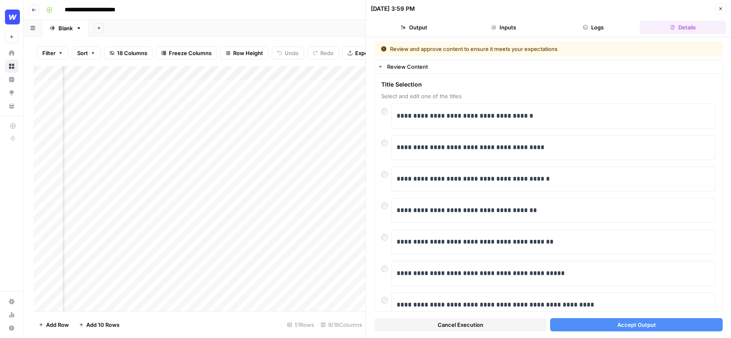
click at [610, 324] on button "Accept Output" at bounding box center [636, 324] width 173 height 13
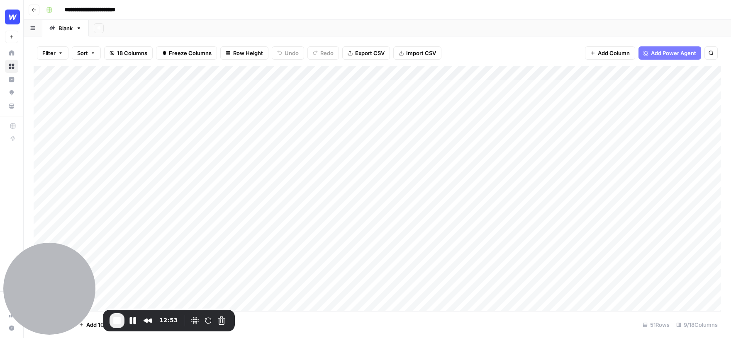
scroll to position [0, 0]
drag, startPoint x: 168, startPoint y: 88, endPoint x: 72, endPoint y: 88, distance: 95.8
click at [72, 88] on div "Add Column" at bounding box center [377, 188] width 687 height 245
click at [132, 319] on button "Pause Recording" at bounding box center [132, 320] width 13 height 13
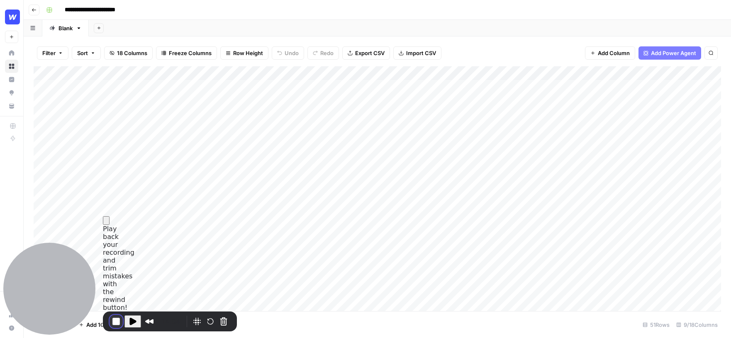
click at [112, 323] on button "End Recording" at bounding box center [115, 321] width 13 height 13
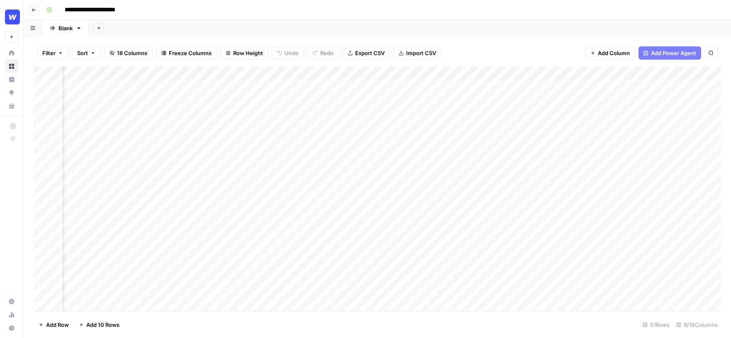
scroll to position [0, 92]
click at [618, 74] on div "Add Column" at bounding box center [377, 188] width 687 height 245
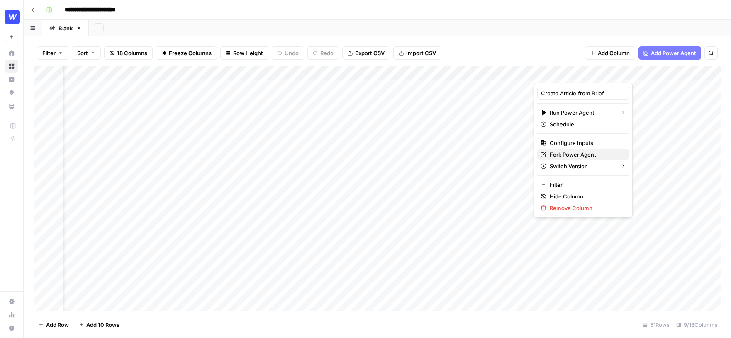
click at [571, 157] on span "Fork Power Agent" at bounding box center [585, 155] width 73 height 8
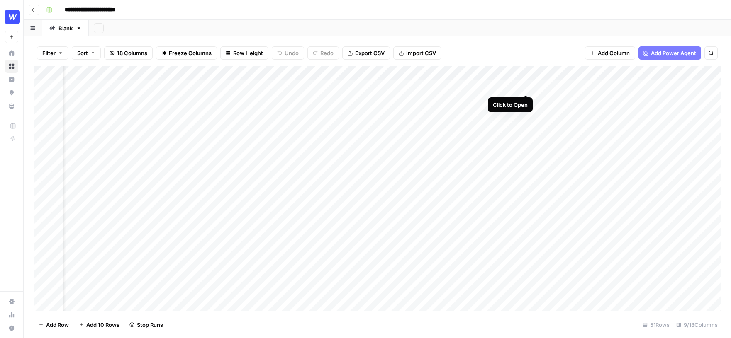
click at [525, 88] on div "Add Column" at bounding box center [377, 188] width 687 height 245
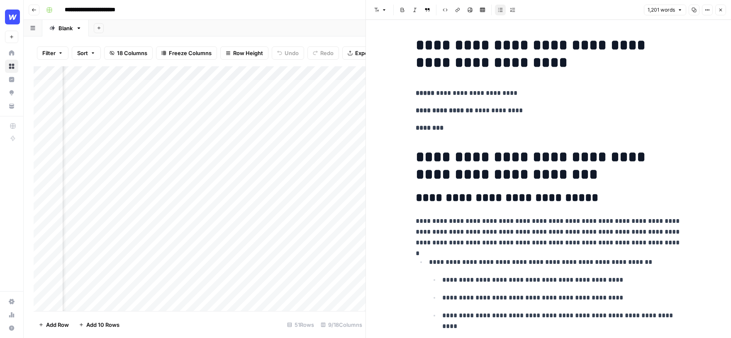
click at [416, 44] on h1 "**********" at bounding box center [548, 53] width 265 height 35
click at [695, 12] on icon "button" at bounding box center [693, 9] width 5 height 5
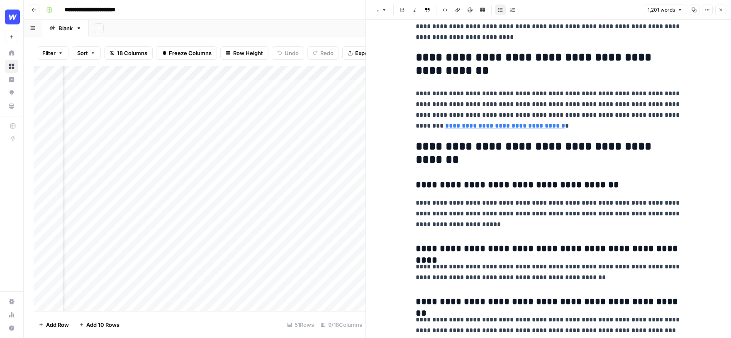
scroll to position [2298, 0]
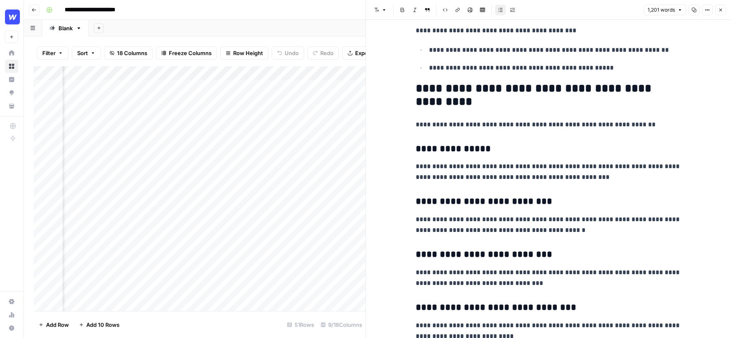
click at [723, 9] on button "Close" at bounding box center [720, 10] width 11 height 11
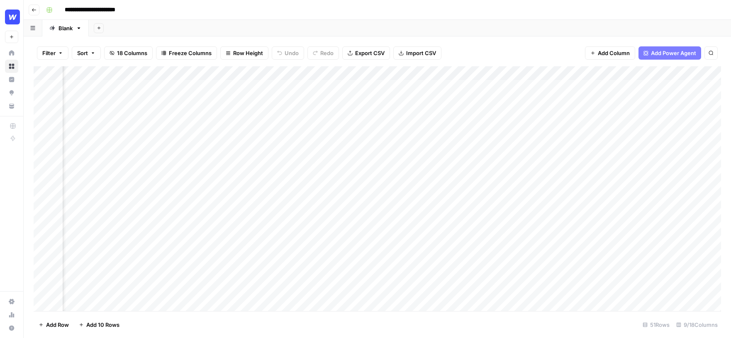
click at [565, 84] on div "Add Column" at bounding box center [377, 188] width 687 height 245
click at [615, 87] on div "Add Column" at bounding box center [377, 188] width 687 height 245
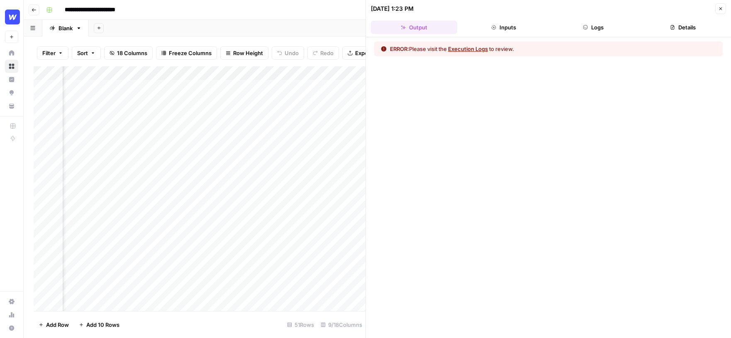
click at [596, 30] on button "Logs" at bounding box center [593, 27] width 86 height 13
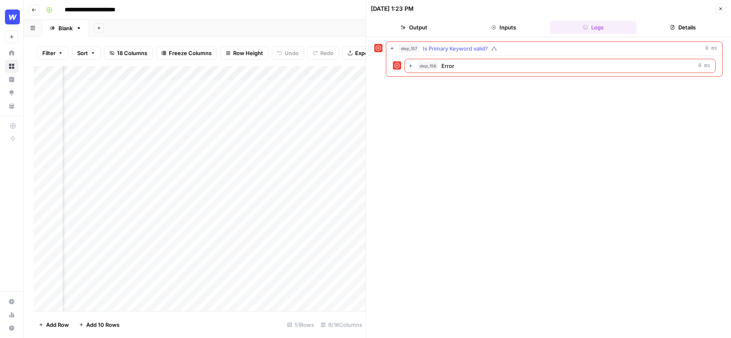
click at [477, 47] on span "Is Primary Keyword valid?" at bounding box center [455, 48] width 65 height 8
click at [457, 68] on div "step_158 Error 0 ms" at bounding box center [563, 66] width 293 height 8
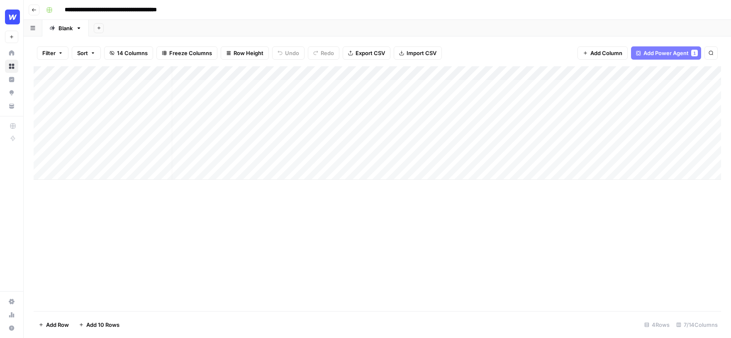
scroll to position [0, 80]
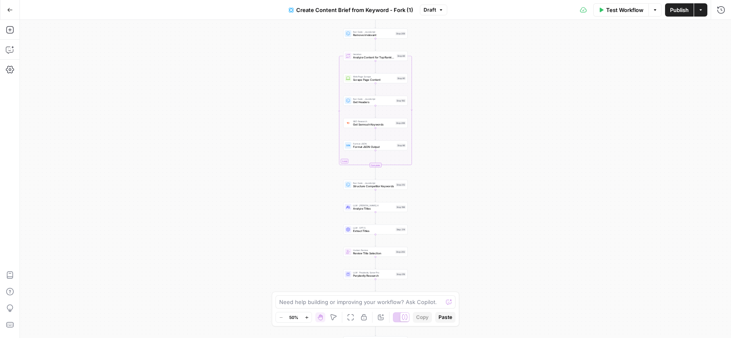
click at [11, 12] on icon "button" at bounding box center [10, 10] width 6 height 6
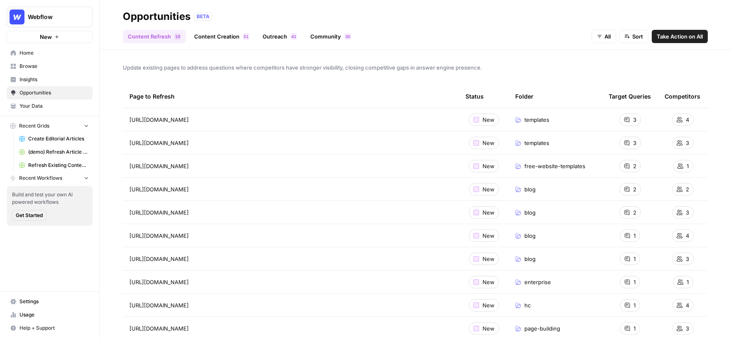
click at [82, 127] on button "Recent Grids" at bounding box center [50, 126] width 86 height 12
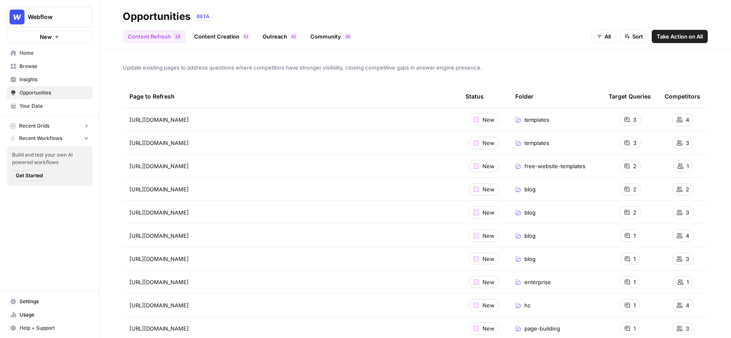
click at [82, 127] on button "Recent Grids" at bounding box center [50, 126] width 86 height 12
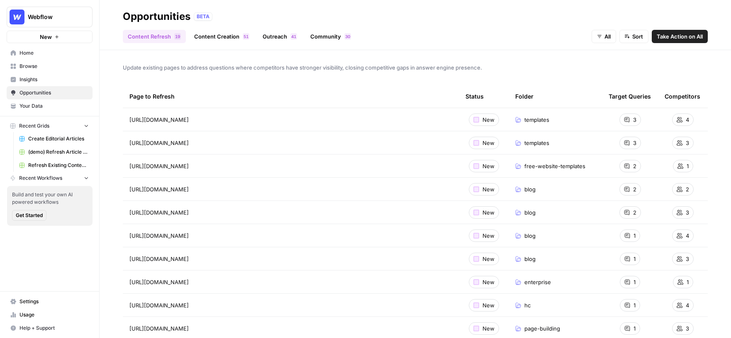
click at [44, 123] on span "Recent Grids" at bounding box center [34, 125] width 30 height 7
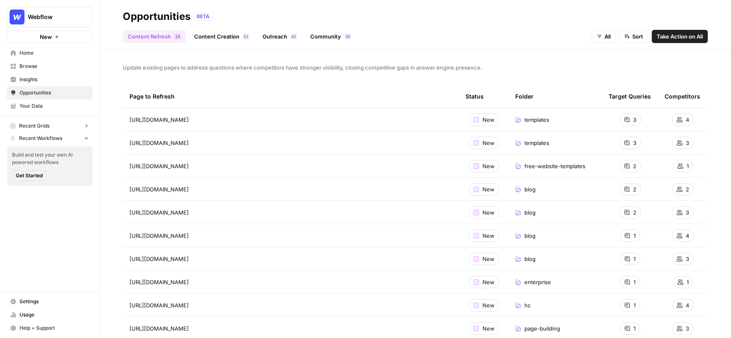
click at [44, 123] on span "Recent Grids" at bounding box center [34, 125] width 30 height 7
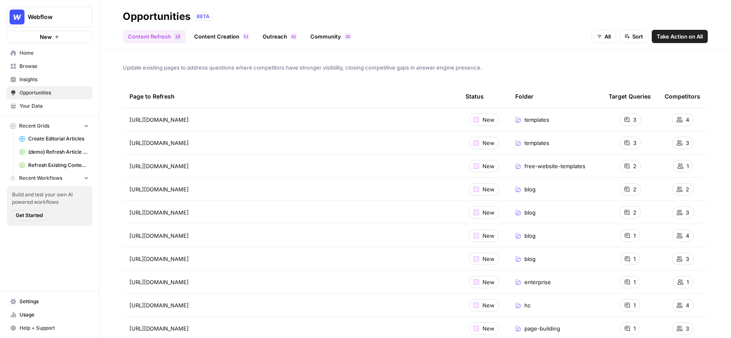
click at [689, 36] on span "Take Action on All" at bounding box center [679, 36] width 46 height 8
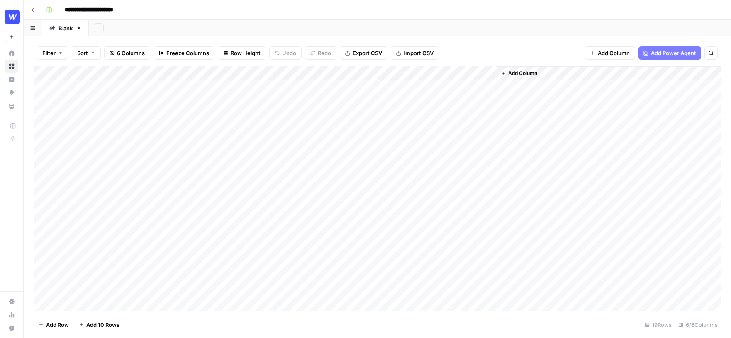
click at [54, 87] on div "Add Column" at bounding box center [377, 188] width 687 height 245
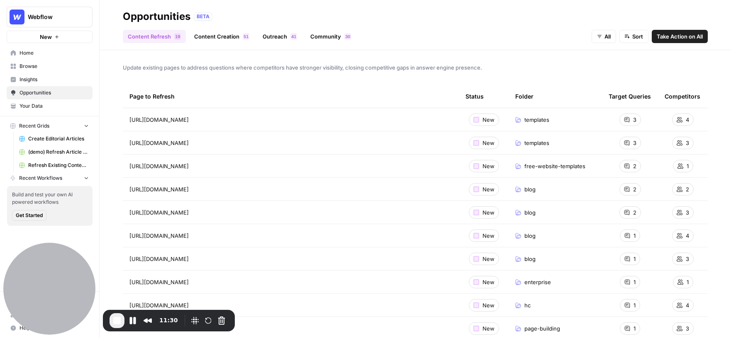
click at [218, 35] on link "Content Creation 1 5" at bounding box center [221, 36] width 65 height 13
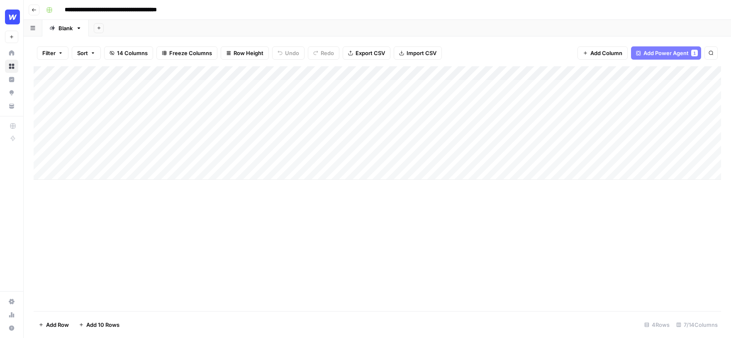
click at [279, 72] on div "Add Column" at bounding box center [377, 123] width 687 height 114
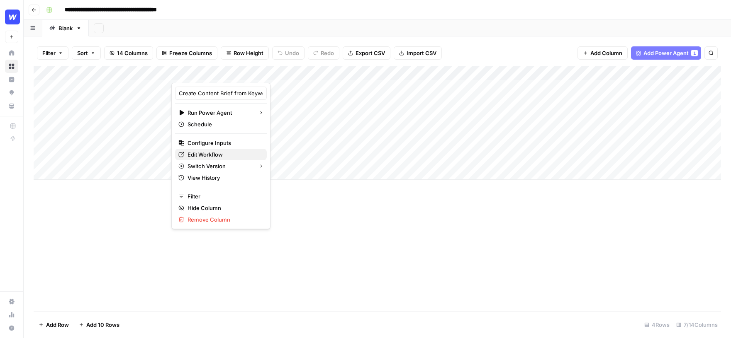
click at [219, 155] on span "Edit Workflow" at bounding box center [223, 155] width 73 height 8
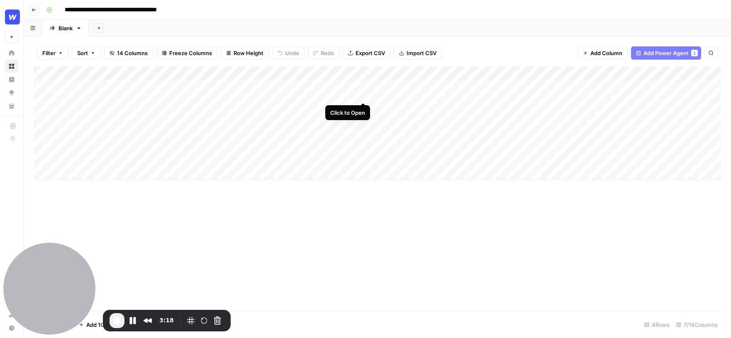
click at [365, 87] on div "Add Column" at bounding box center [377, 123] width 687 height 114
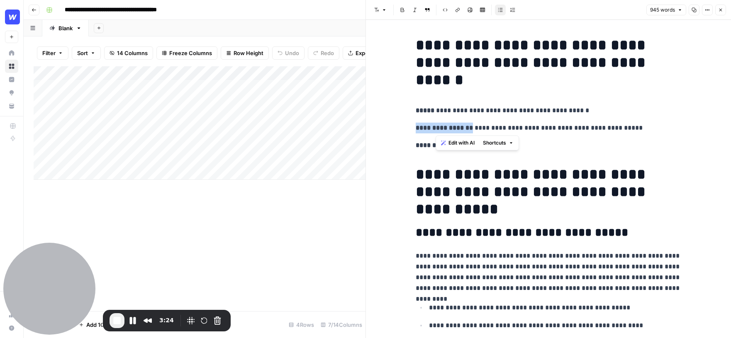
drag, startPoint x: 474, startPoint y: 128, endPoint x: 408, endPoint y: 128, distance: 65.9
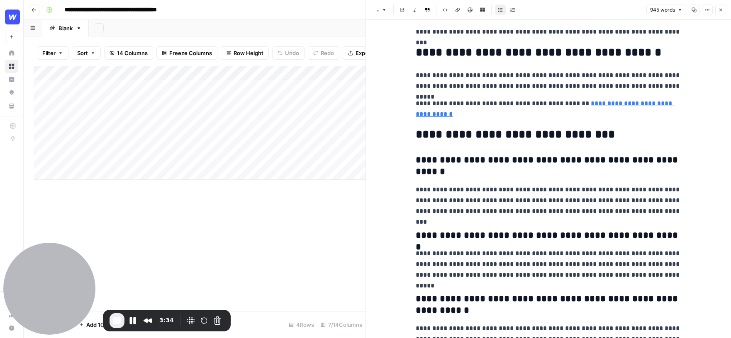
scroll to position [2132, 0]
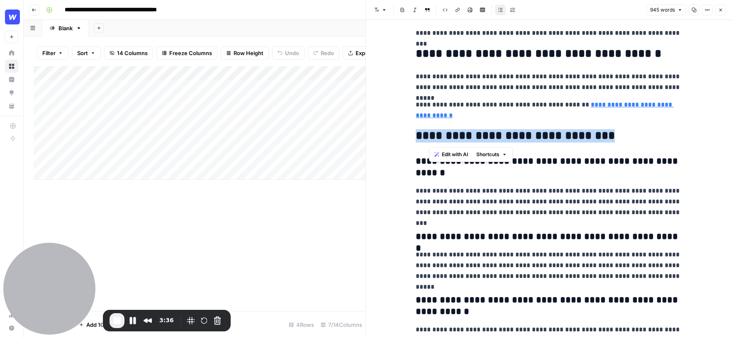
drag, startPoint x: 620, startPoint y: 137, endPoint x: 402, endPoint y: 138, distance: 217.7
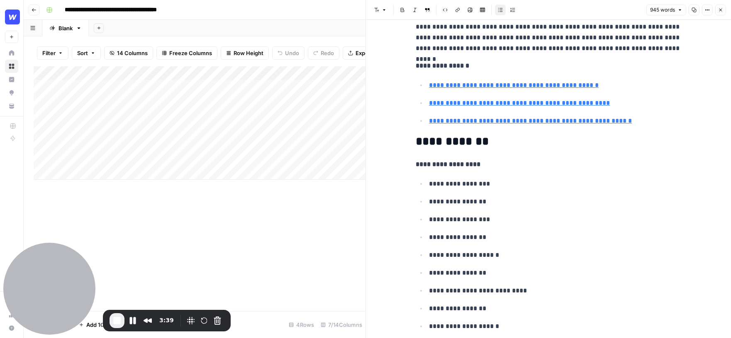
scroll to position [2455, 0]
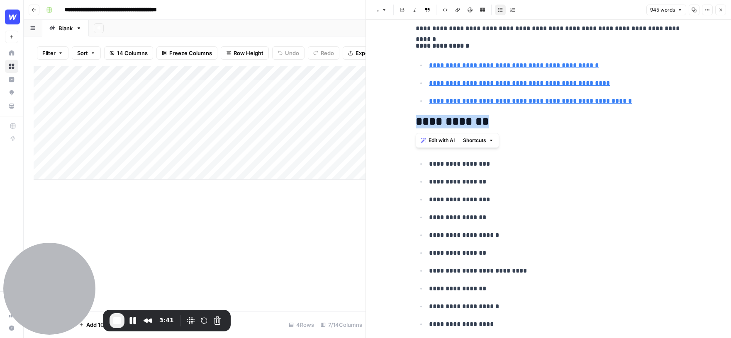
drag, startPoint x: 498, startPoint y: 125, endPoint x: 403, endPoint y: 125, distance: 95.8
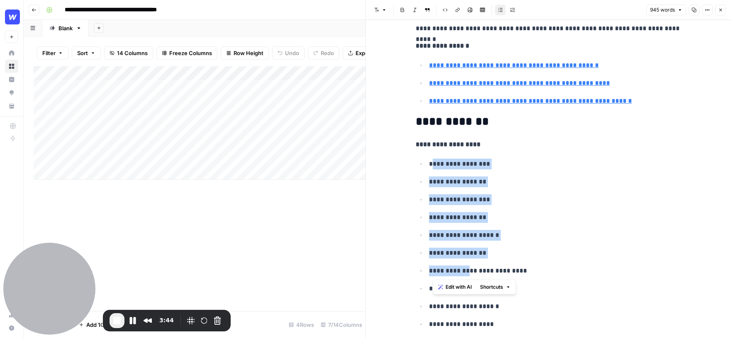
drag, startPoint x: 432, startPoint y: 168, endPoint x: 467, endPoint y: 282, distance: 119.8
click at [467, 282] on ul "**********" at bounding box center [548, 244] width 265 height 172
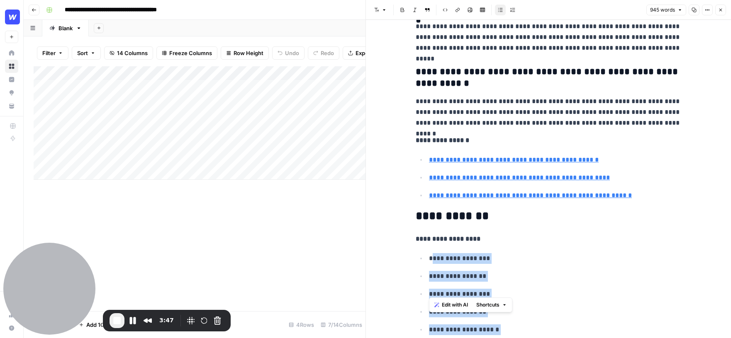
scroll to position [2333, 0]
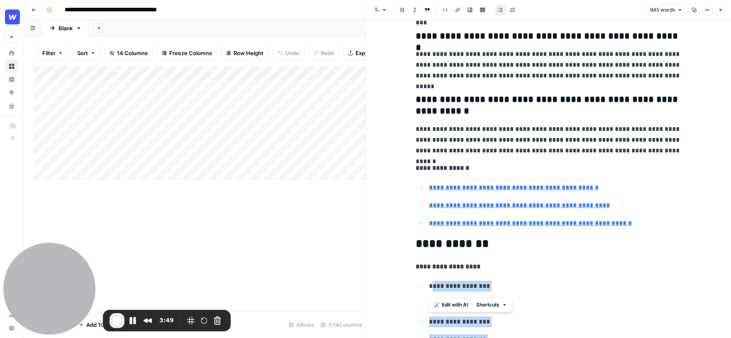
click at [721, 13] on button "Close" at bounding box center [720, 10] width 11 height 11
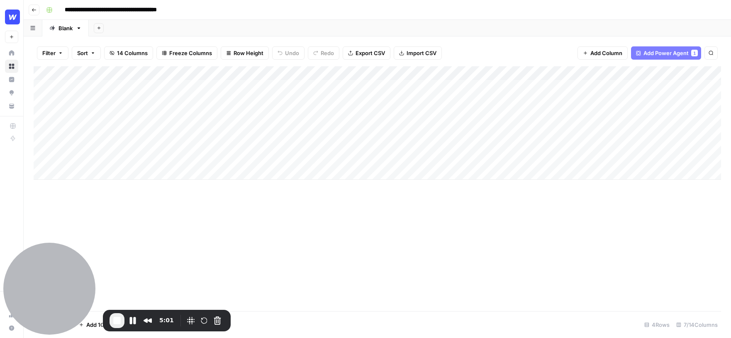
click at [288, 129] on div "Add Column" at bounding box center [377, 123] width 687 height 114
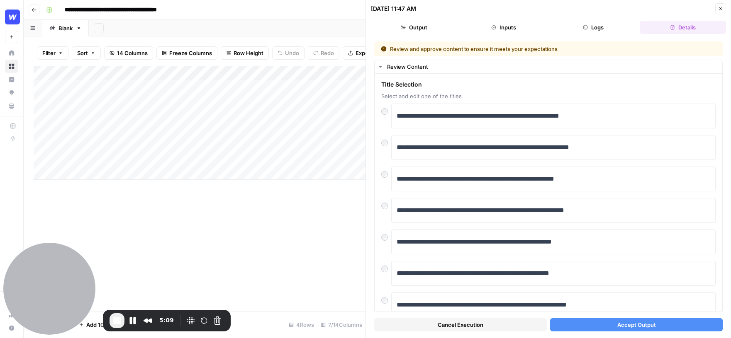
click at [718, 9] on icon "button" at bounding box center [720, 8] width 5 height 5
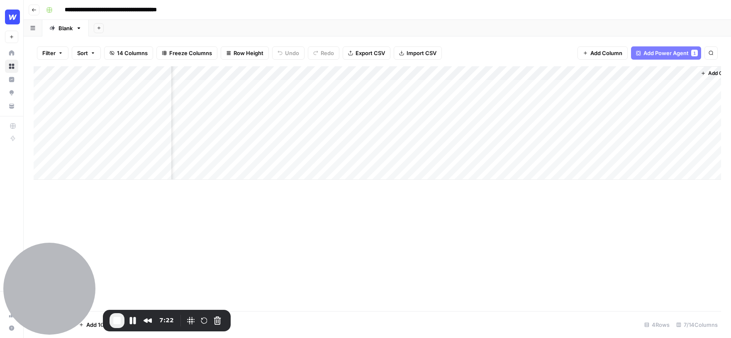
scroll to position [0, 61]
click at [494, 88] on div "Add Column" at bounding box center [377, 123] width 687 height 114
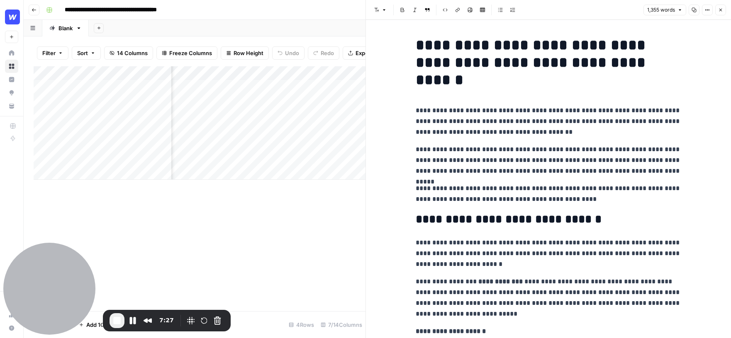
click at [723, 12] on button "Close" at bounding box center [720, 10] width 11 height 11
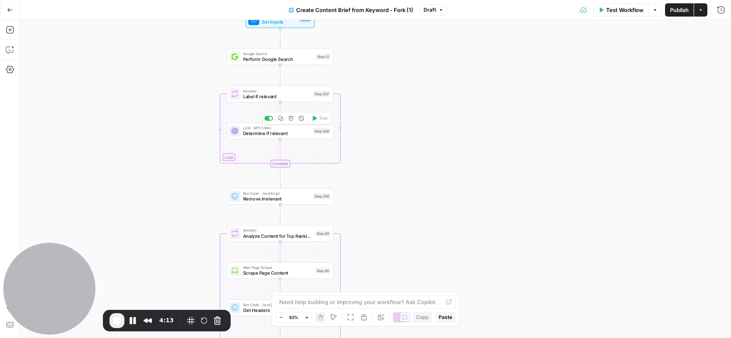
click at [273, 132] on span "Determine if relevant" at bounding box center [277, 133] width 68 height 7
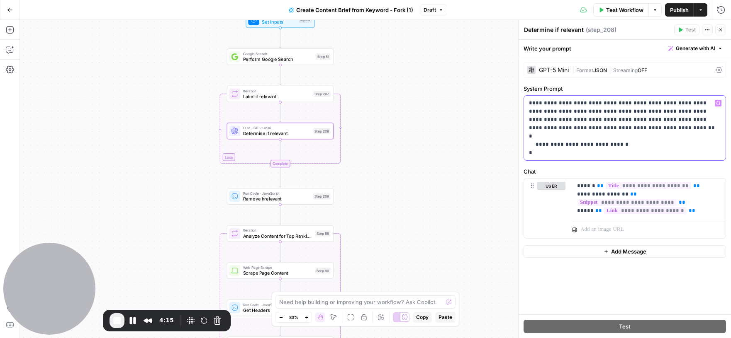
click at [615, 112] on p "**********" at bounding box center [625, 128] width 192 height 58
click at [631, 112] on p "**********" at bounding box center [625, 128] width 192 height 58
click at [661, 113] on p "**********" at bounding box center [625, 128] width 192 height 58
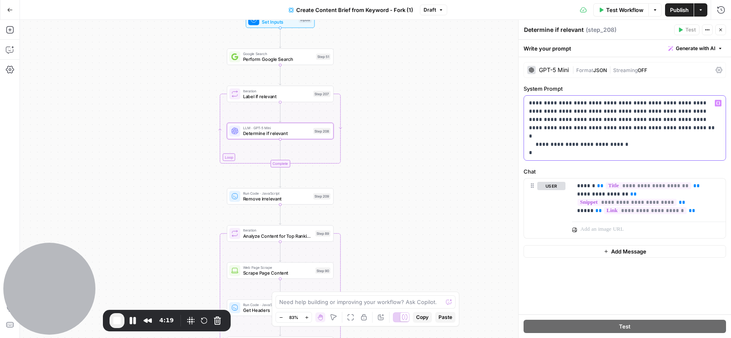
click at [661, 113] on p "**********" at bounding box center [625, 128] width 192 height 58
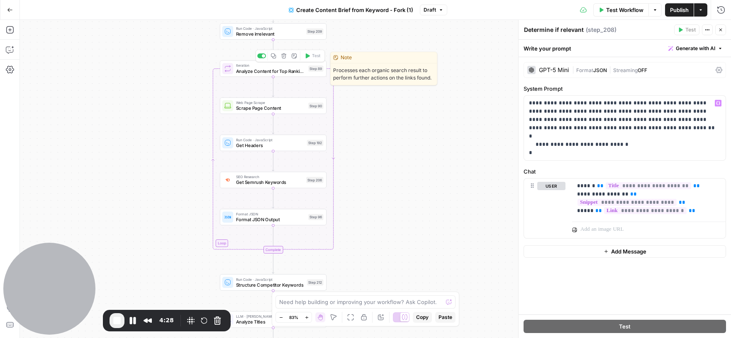
click at [287, 74] on span "Analyze Content for Top Ranking Pages" at bounding box center [271, 71] width 70 height 7
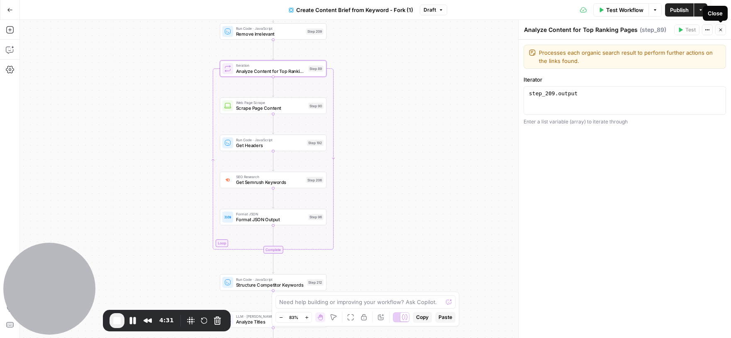
click at [721, 28] on icon "button" at bounding box center [720, 29] width 5 height 5
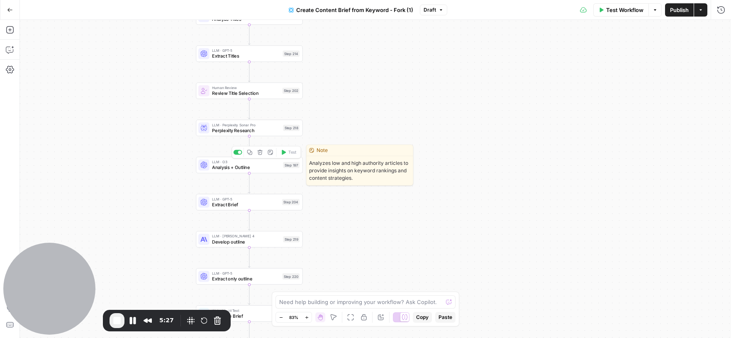
click at [236, 166] on span "Analysis + Outline" at bounding box center [246, 167] width 68 height 7
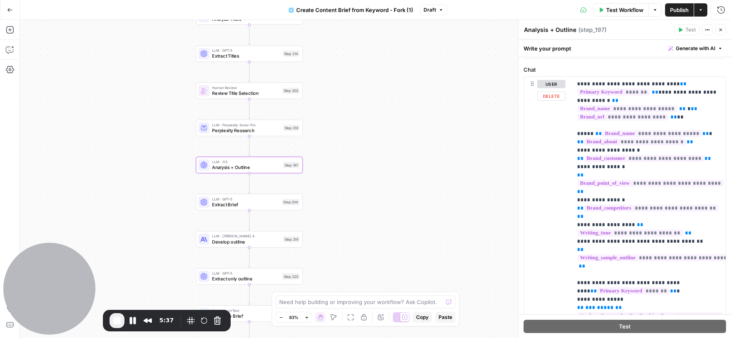
scroll to position [107, 0]
click at [721, 33] on button "Close" at bounding box center [720, 29] width 11 height 11
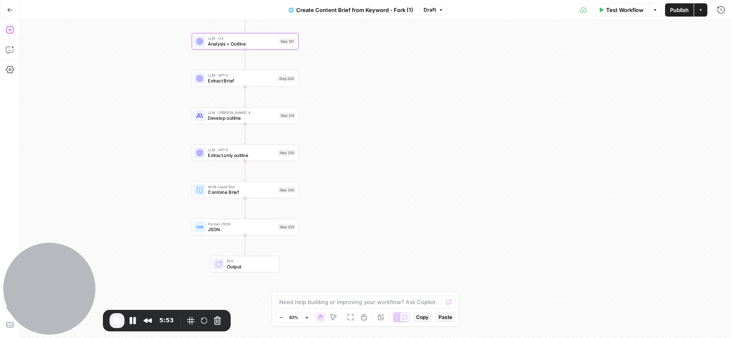
click at [11, 32] on icon "button" at bounding box center [10, 30] width 8 height 8
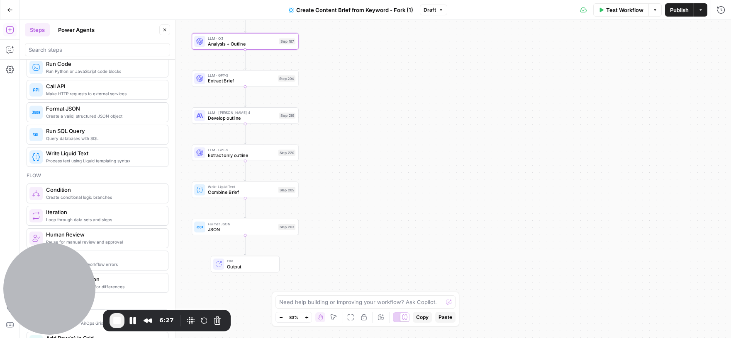
scroll to position [0, 0]
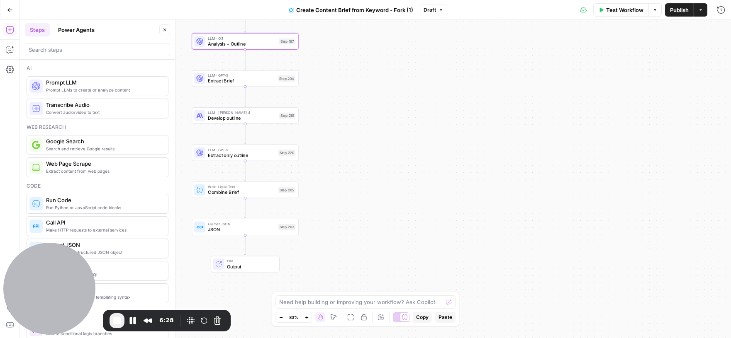
click at [77, 31] on button "Power Agents" at bounding box center [76, 29] width 46 height 13
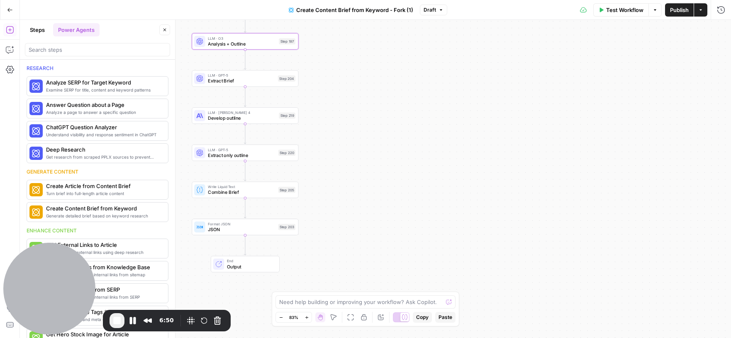
click at [166, 29] on icon "button" at bounding box center [164, 29] width 5 height 5
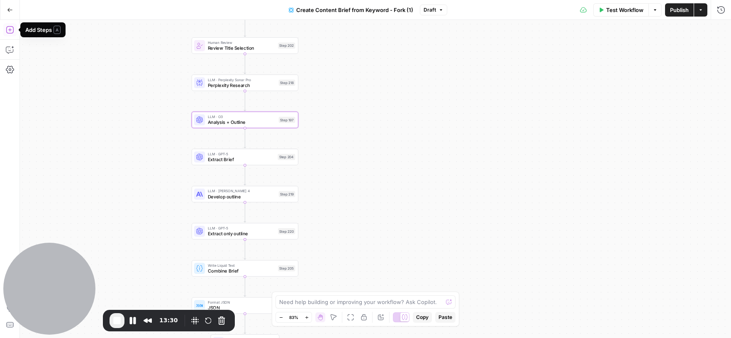
click at [15, 30] on button "Add Steps" at bounding box center [9, 29] width 13 height 13
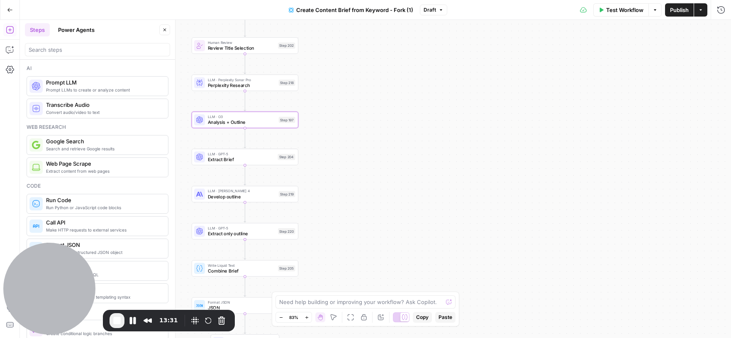
click at [161, 32] on button "Close" at bounding box center [164, 29] width 11 height 11
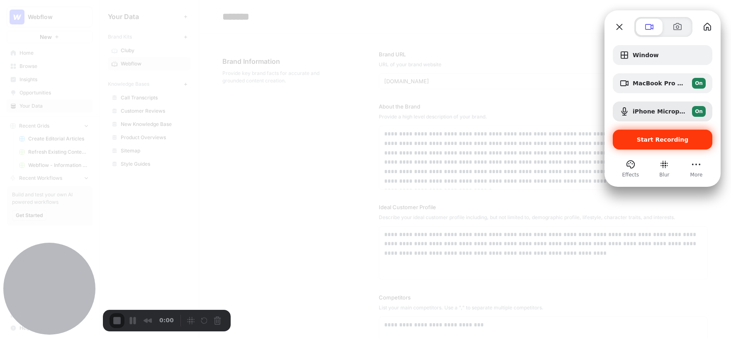
click at [655, 141] on span "Start Recording" at bounding box center [663, 139] width 52 height 7
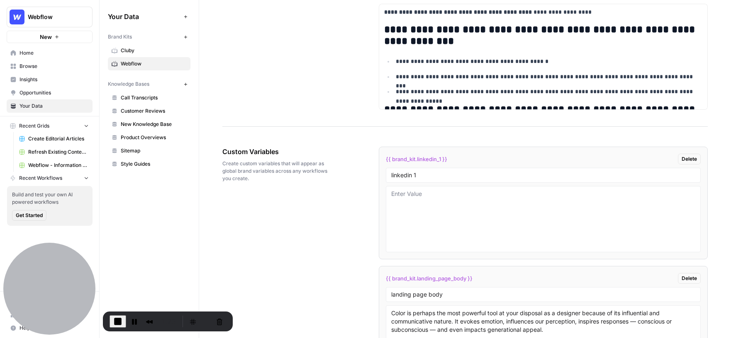
scroll to position [1207, 0]
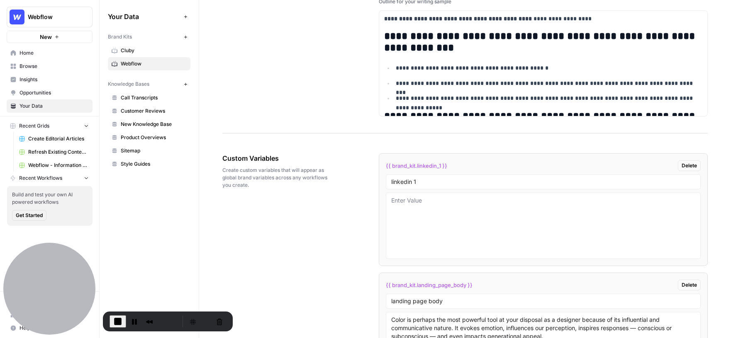
click at [136, 124] on span "New Knowledge Base" at bounding box center [154, 124] width 66 height 7
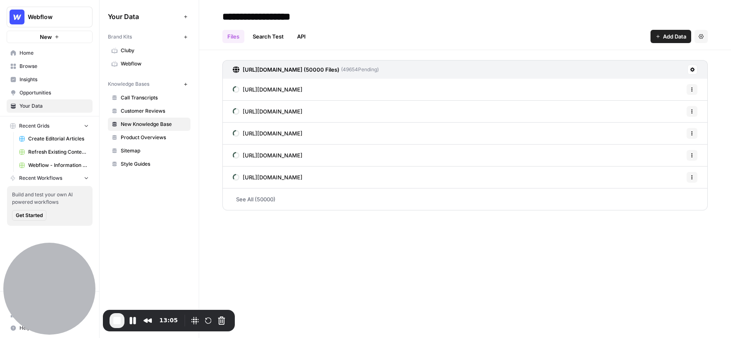
click at [130, 62] on span "Webflow" at bounding box center [154, 63] width 66 height 7
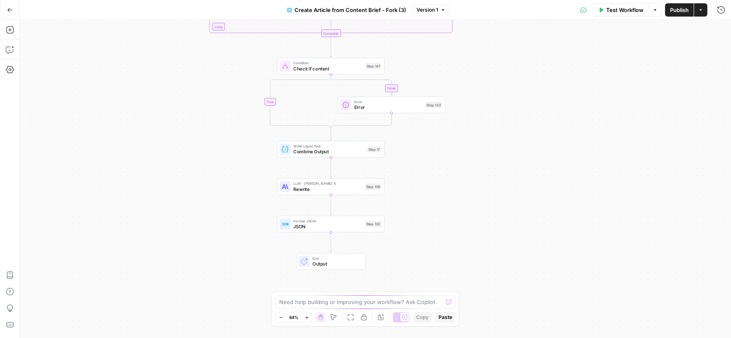
click at [380, 105] on span "Error" at bounding box center [388, 107] width 68 height 7
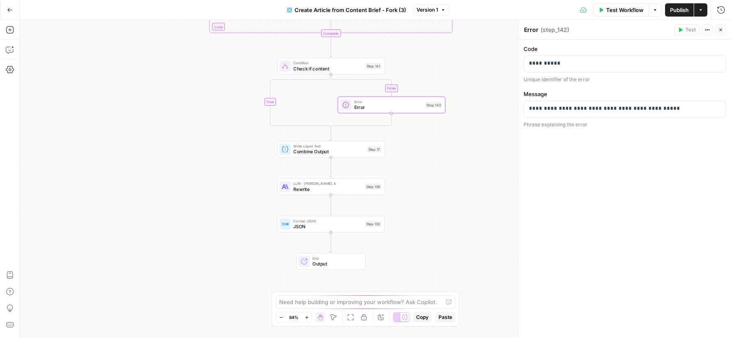
click at [720, 25] on button "Close" at bounding box center [720, 29] width 11 height 11
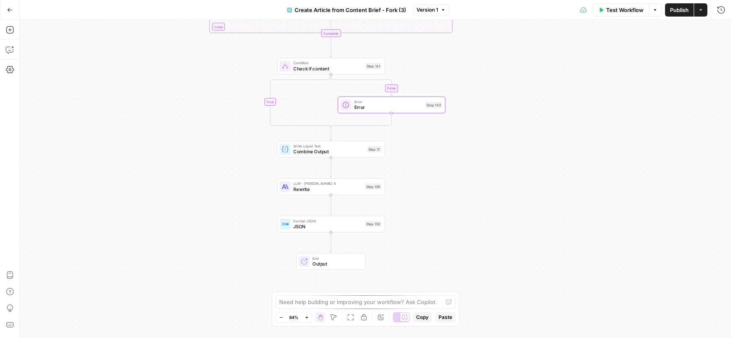
click at [627, 10] on span "Test Workflow" at bounding box center [624, 10] width 37 height 8
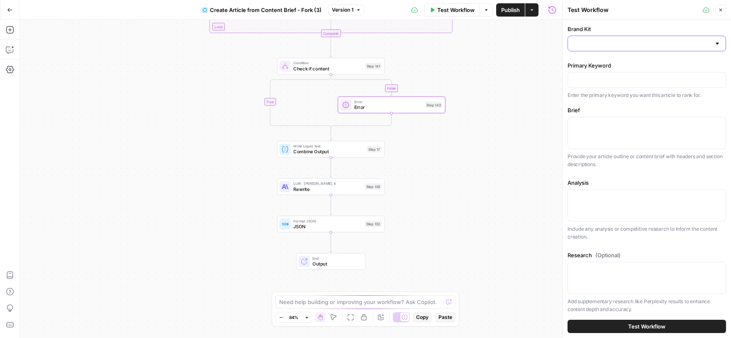
click at [649, 47] on input "Brand Kit" at bounding box center [642, 43] width 138 height 8
click at [596, 88] on div "ID: 2462" at bounding box center [646, 90] width 144 height 7
type input "Webflow"
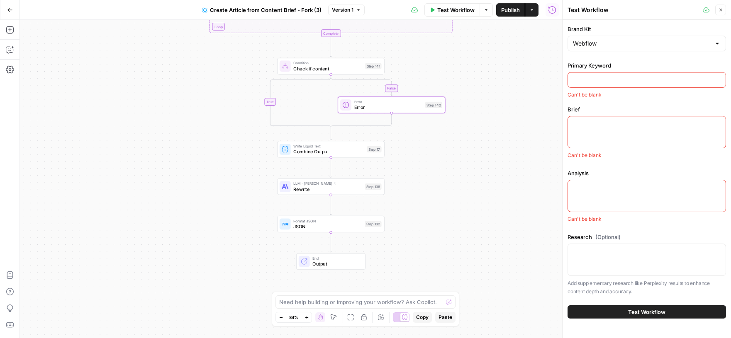
click at [614, 84] on div at bounding box center [646, 80] width 158 height 16
click at [590, 74] on div at bounding box center [646, 80] width 158 height 16
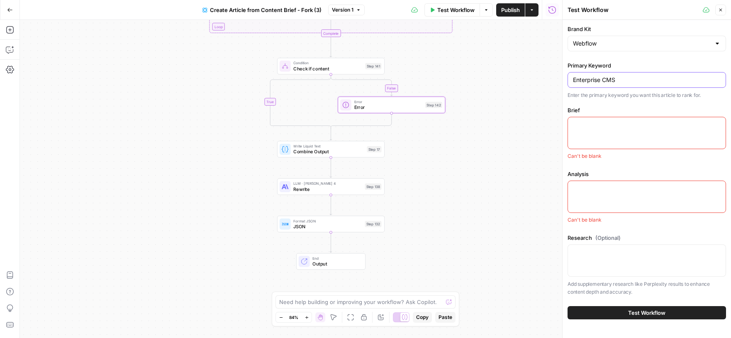
type input "Enterprise CMS"
click at [601, 131] on div at bounding box center [646, 133] width 158 height 32
click at [584, 126] on textarea "Brief" at bounding box center [647, 125] width 148 height 8
paste textarea "12 Top Enterprise CMS Solutions Worth Considering Slug: enterprise-cms-solution…"
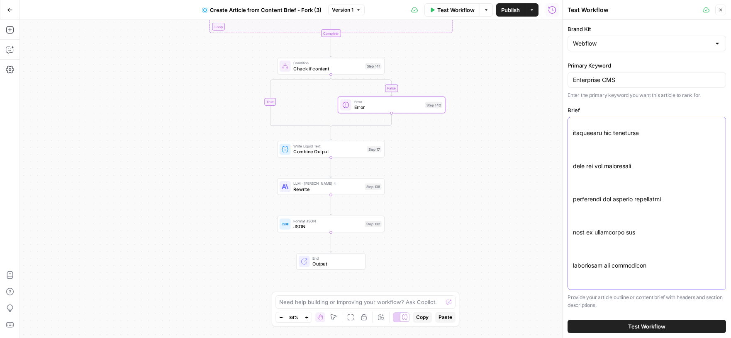
scroll to position [136, 0]
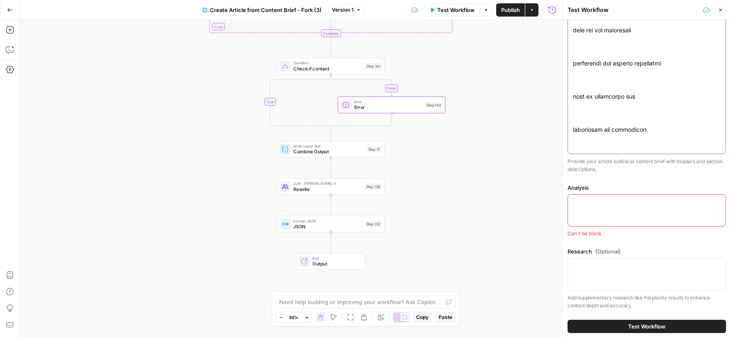
type textarea "12 Top Enterprise CMS Solutions Worth Considering Slug: enterprise-cms-solution…"
click at [588, 203] on textarea "Analysis" at bounding box center [647, 202] width 148 height 8
